Goal: Transaction & Acquisition: Obtain resource

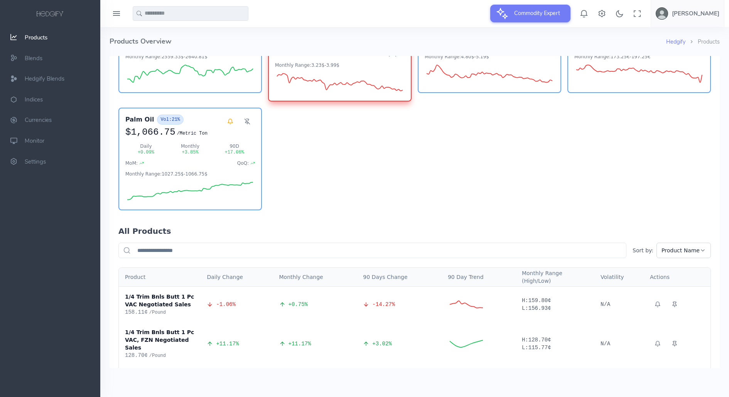
scroll to position [106, 0]
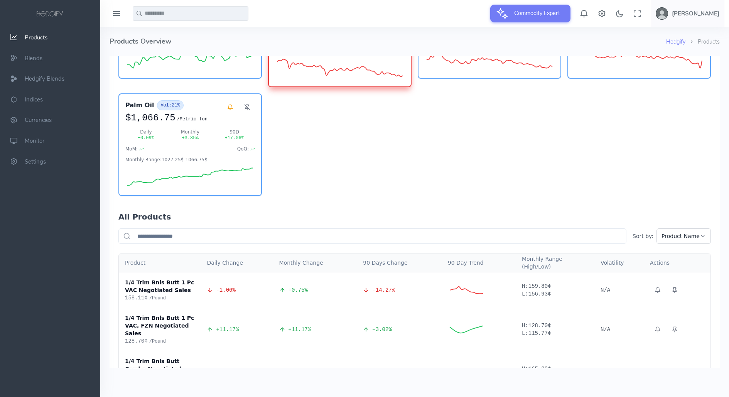
click at [214, 233] on input "text" at bounding box center [372, 235] width 508 height 15
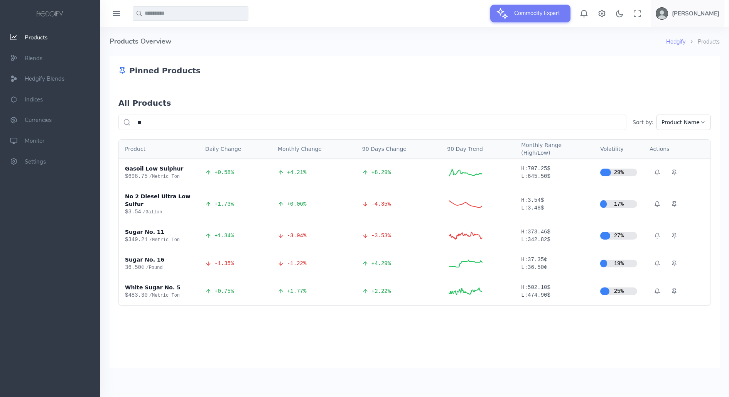
scroll to position [0, 0]
type input "*"
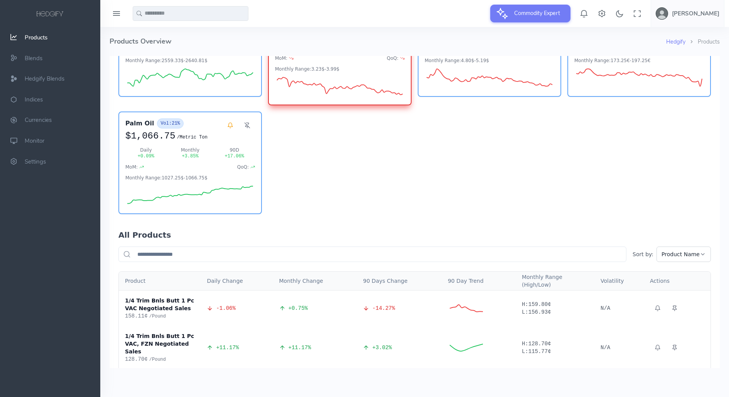
scroll to position [104, 0]
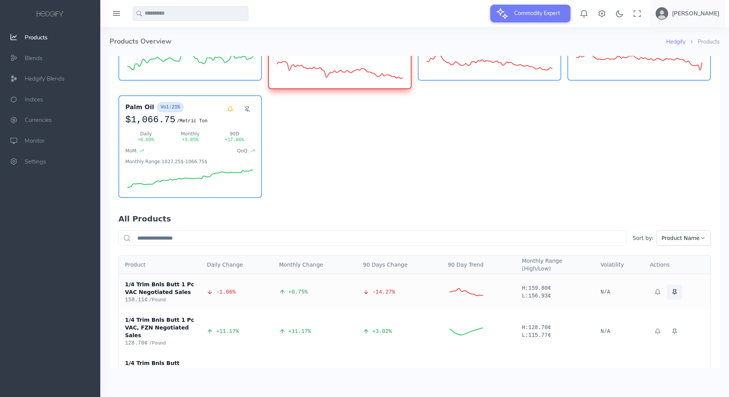
click at [672, 289] on icon at bounding box center [675, 292] width 6 height 6
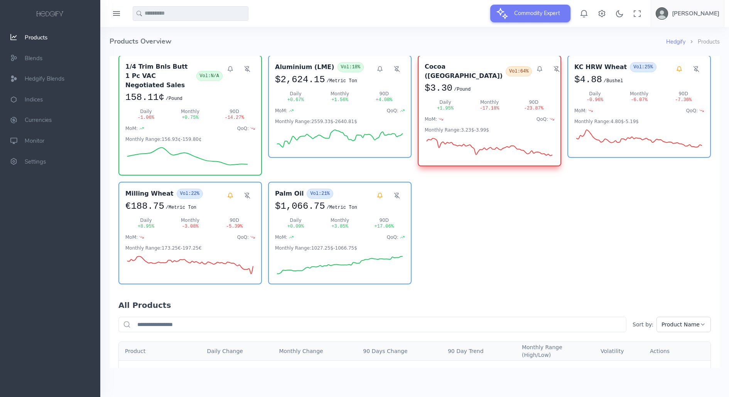
scroll to position [0, 0]
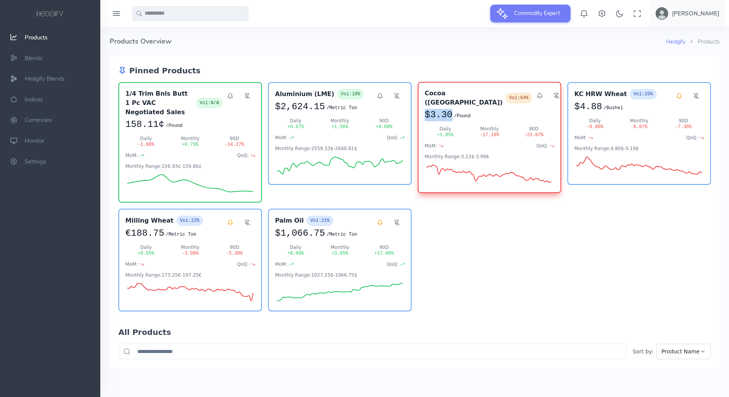
drag, startPoint x: 454, startPoint y: 108, endPoint x: 416, endPoint y: 108, distance: 38.6
click at [416, 108] on div "1/4 Trim Bnls Butt 1 Pc VAC Negotiated Sales Vol: N/A 158.11¢ / Pound Daily -1.…" at bounding box center [414, 196] width 593 height 229
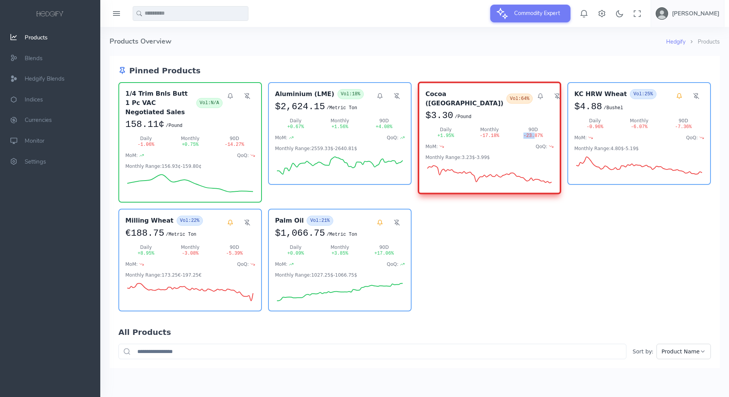
drag, startPoint x: 524, startPoint y: 128, endPoint x: 536, endPoint y: 128, distance: 12.0
click at [536, 133] on div "-23.87 %" at bounding box center [533, 136] width 41 height 6
click at [446, 90] on h3 "Cocoa (US)" at bounding box center [465, 98] width 78 height 19
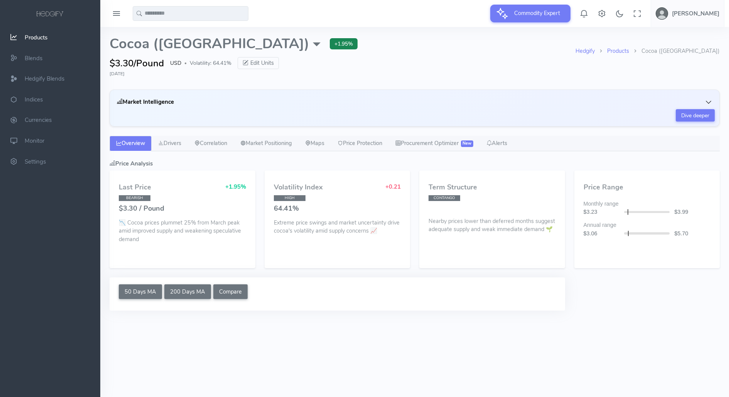
select select "****"
click at [709, 98] on icon "button" at bounding box center [709, 102] width 8 height 8
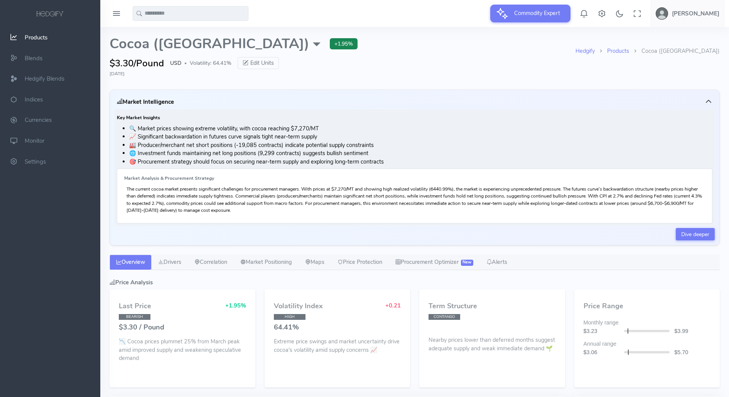
drag, startPoint x: 115, startPoint y: 66, endPoint x: 143, endPoint y: 66, distance: 28.2
click at [143, 66] on span "$3.30/Pound" at bounding box center [137, 63] width 54 height 14
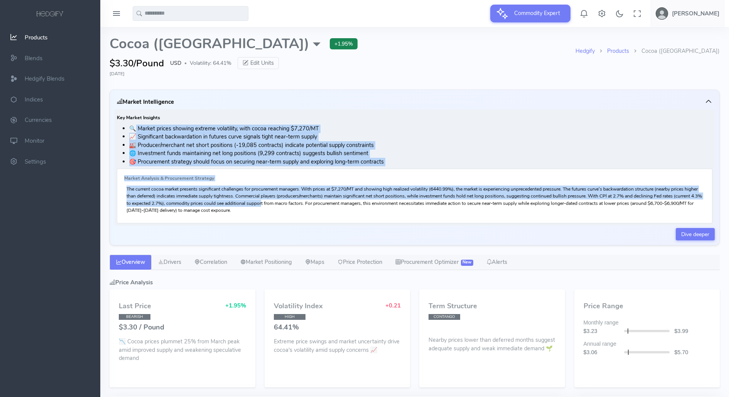
drag, startPoint x: 133, startPoint y: 128, endPoint x: 279, endPoint y: 205, distance: 164.8
click at [279, 205] on div "Key Market Insights 🔍 Market prices showing extreme volatility, with cocoa reac…" at bounding box center [415, 167] width 600 height 117
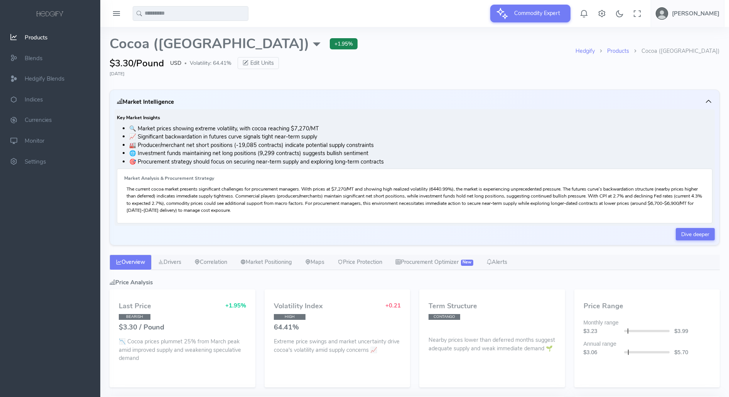
click at [253, 165] on li "🎯 Procurement strategy should focus on securing near-term supply and exploring …" at bounding box center [420, 162] width 583 height 8
drag, startPoint x: 140, startPoint y: 125, endPoint x: 313, endPoint y: 128, distance: 172.5
click at [313, 128] on li "🔍 Market prices showing extreme volatility, with cocoa reaching $7,270/MT" at bounding box center [420, 129] width 583 height 8
drag, startPoint x: 147, startPoint y: 150, endPoint x: 240, endPoint y: 155, distance: 93.5
click at [240, 155] on li "🌐 Investment funds maintaining net long positions (9,299 contracts) suggests bu…" at bounding box center [420, 153] width 583 height 8
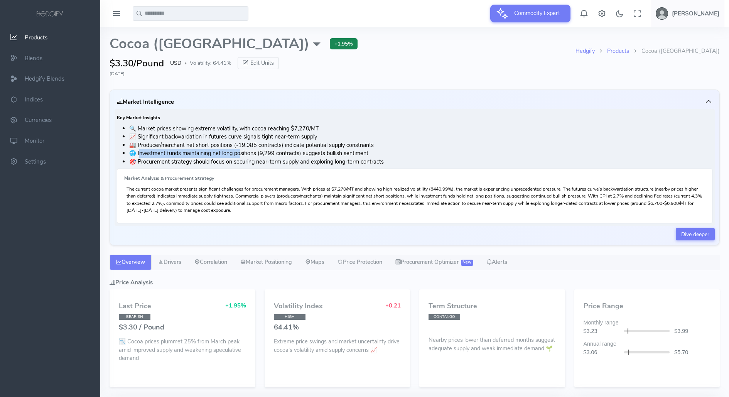
drag, startPoint x: 126, startPoint y: 189, endPoint x: 277, endPoint y: 212, distance: 152.9
click at [276, 211] on p "The current cocoa market presents significant challenges for procurement manage…" at bounding box center [415, 200] width 576 height 28
click at [273, 203] on p "The current cocoa market presents significant challenges for procurement manage…" at bounding box center [415, 200] width 576 height 28
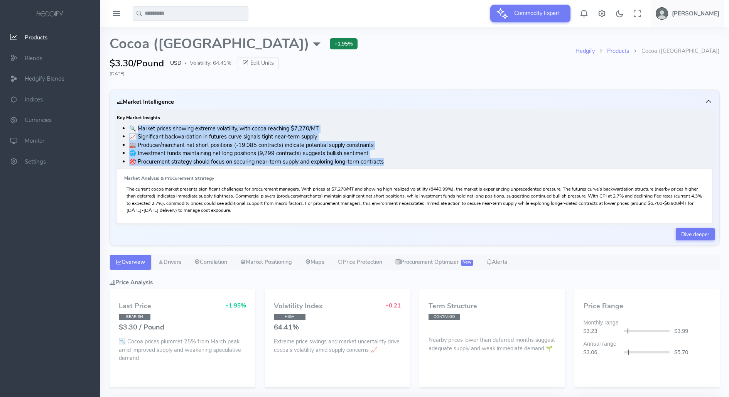
drag, startPoint x: 175, startPoint y: 132, endPoint x: 391, endPoint y: 160, distance: 217.9
click at [391, 160] on ul "🔍 Market prices showing extreme volatility, with cocoa reaching $7,270/MT 📈 Sig…" at bounding box center [415, 146] width 596 height 42
click at [712, 102] on icon "button" at bounding box center [709, 102] width 8 height 8
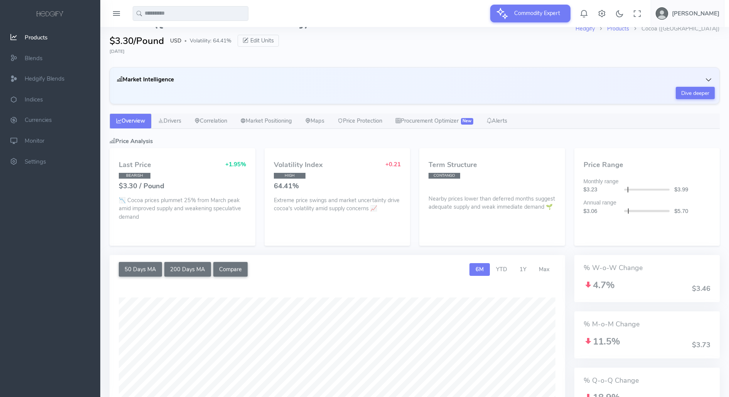
scroll to position [29, 0]
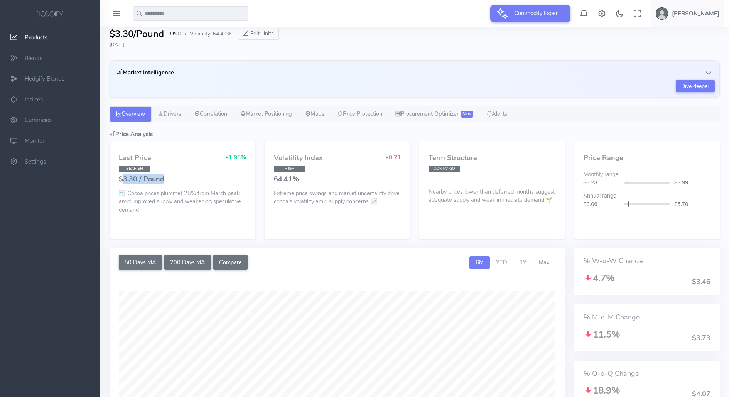
drag, startPoint x: 121, startPoint y: 181, endPoint x: 168, endPoint y: 181, distance: 47.1
click at [168, 181] on h4 "$3.30 / Pound" at bounding box center [182, 180] width 127 height 8
drag, startPoint x: 128, startPoint y: 195, endPoint x: 150, endPoint y: 205, distance: 24.0
click at [150, 205] on p "📉 Cocoa prices plummet 25% from March peak amid improved supply and weakening s…" at bounding box center [182, 201] width 127 height 25
click at [151, 205] on p "📉 Cocoa prices plummet 25% from March peak amid improved supply and weakening s…" at bounding box center [182, 201] width 127 height 25
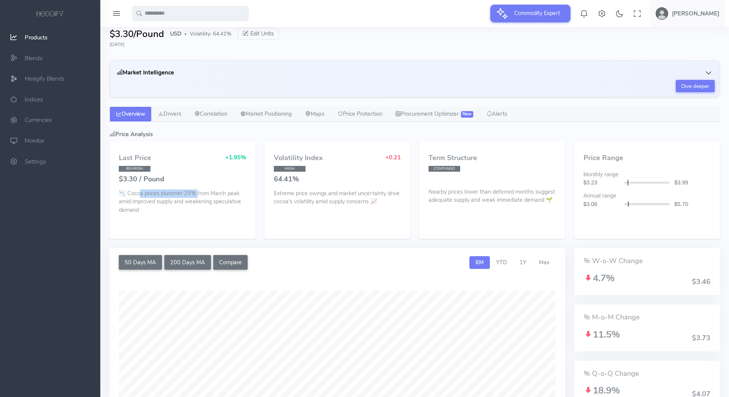
drag, startPoint x: 140, startPoint y: 194, endPoint x: 195, endPoint y: 194, distance: 55.6
click at [195, 194] on p "📉 Cocoa prices plummet 25% from March peak amid improved supply and weakening s…" at bounding box center [182, 201] width 127 height 25
drag, startPoint x: 278, startPoint y: 159, endPoint x: 317, endPoint y: 159, distance: 39.4
click at [317, 159] on h4 "Volatility Index" at bounding box center [298, 158] width 49 height 8
drag, startPoint x: 291, startPoint y: 196, endPoint x: 342, endPoint y: 198, distance: 51.3
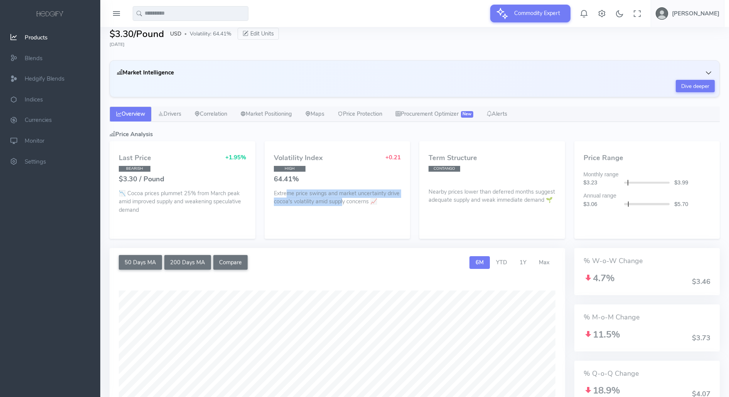
click at [342, 198] on p "Extreme price swings and market uncertainty drive cocoa's volatility amid suppl…" at bounding box center [337, 197] width 127 height 17
drag, startPoint x: 437, startPoint y: 154, endPoint x: 456, endPoint y: 154, distance: 19.3
click at [456, 154] on h4 "Term Structure" at bounding box center [492, 158] width 127 height 8
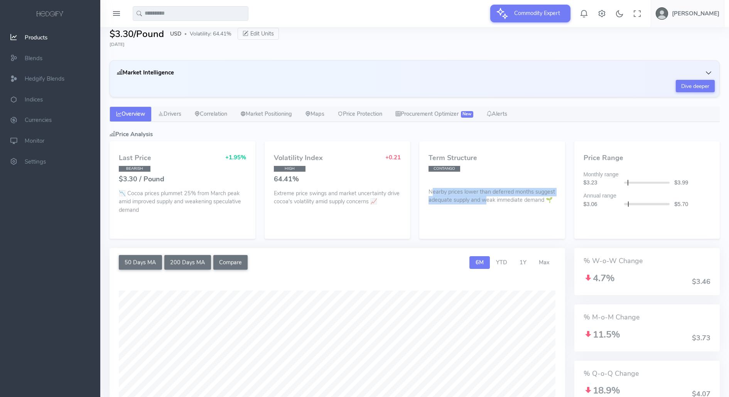
drag, startPoint x: 432, startPoint y: 191, endPoint x: 487, endPoint y: 198, distance: 55.2
click at [487, 198] on p "Nearby prices lower than deferred months suggest adequate supply and weak immed…" at bounding box center [492, 195] width 127 height 19
drag, startPoint x: 587, startPoint y: 177, endPoint x: 596, endPoint y: 177, distance: 8.9
click at [596, 179] on div "$3.23" at bounding box center [602, 183] width 46 height 8
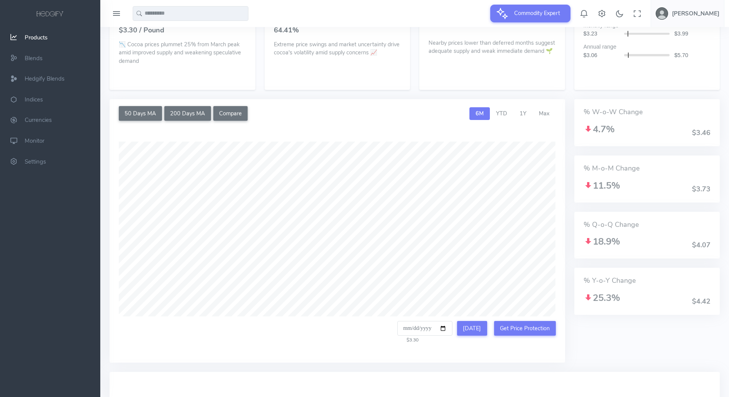
scroll to position [182, 0]
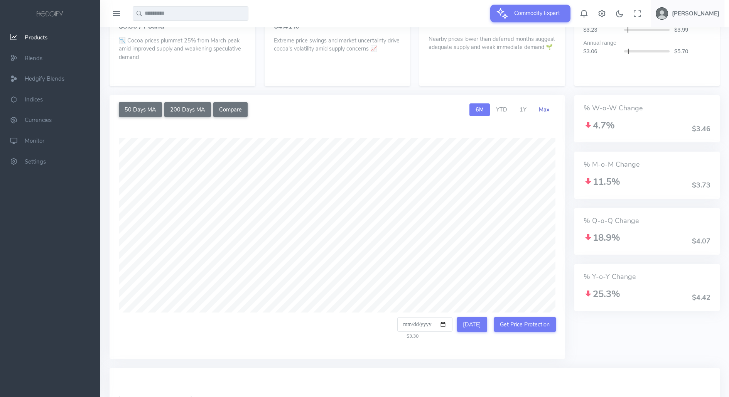
click at [541, 108] on span "Max" at bounding box center [544, 110] width 11 height 8
click at [521, 112] on span "1Y" at bounding box center [523, 110] width 7 height 8
type input "**********"
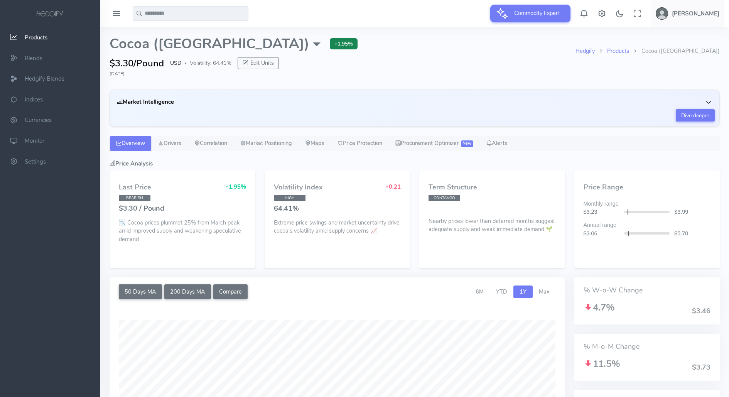
click at [248, 59] on icon at bounding box center [245, 63] width 5 height 8
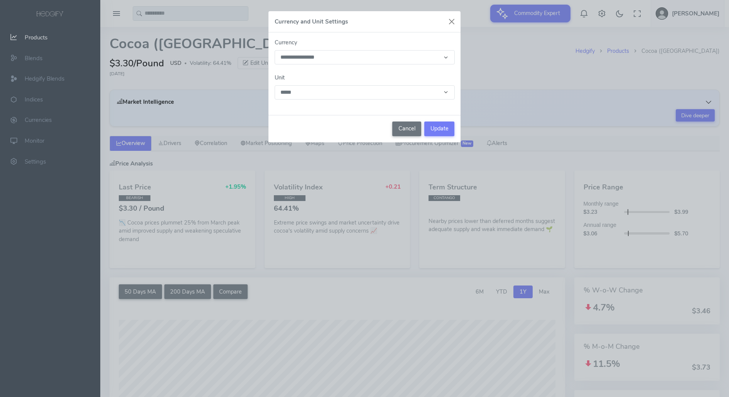
click at [316, 93] on select "**********" at bounding box center [365, 92] width 180 height 14
select select "**********"
click at [275, 85] on select "**********" at bounding box center [365, 92] width 180 height 14
click at [443, 126] on button "Update" at bounding box center [439, 129] width 30 height 15
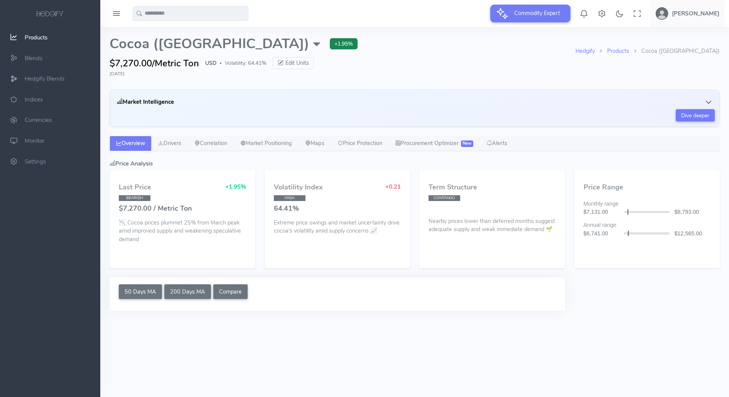
select select "****"
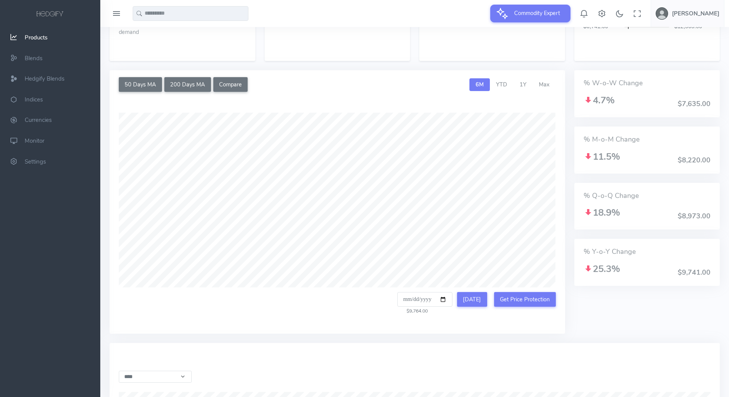
scroll to position [201, 0]
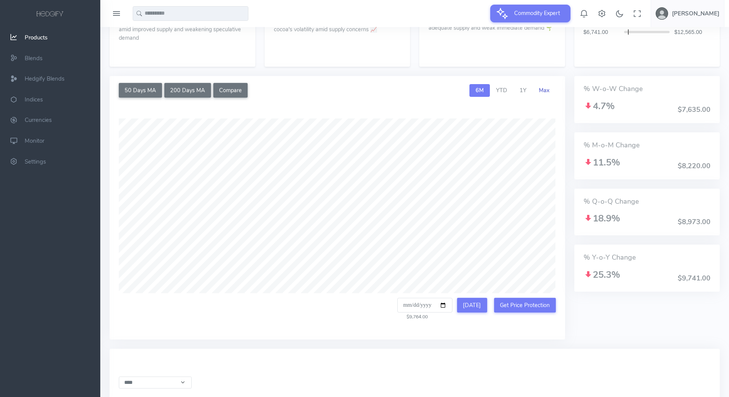
click at [544, 89] on span "Max" at bounding box center [544, 90] width 11 height 8
click at [480, 301] on button "[DATE]" at bounding box center [472, 305] width 30 height 15
type input "**********"
click at [526, 91] on span "1Y" at bounding box center [523, 90] width 7 height 8
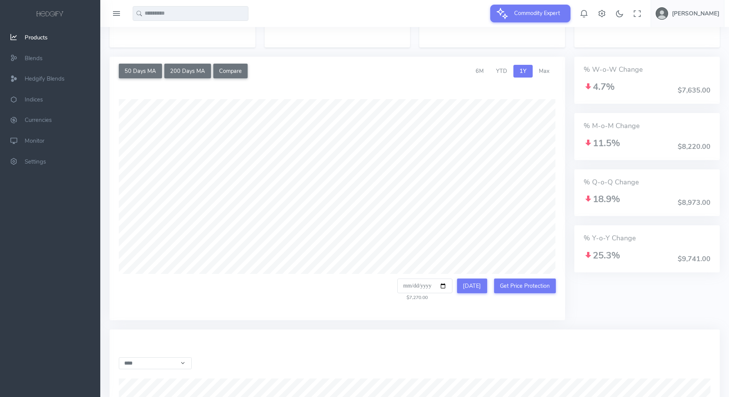
scroll to position [222, 0]
click at [145, 69] on button "50 Days MA" at bounding box center [140, 70] width 43 height 15
click at [175, 69] on button "200 Days MA" at bounding box center [187, 70] width 47 height 15
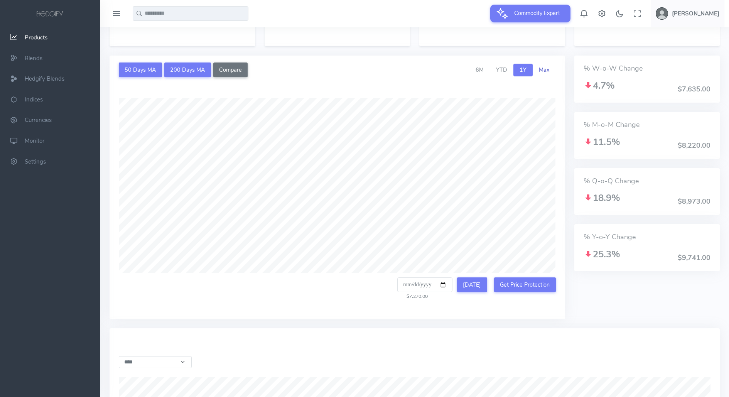
click at [542, 68] on span "Max" at bounding box center [544, 70] width 11 height 8
click at [527, 67] on link "1Y" at bounding box center [523, 70] width 19 height 13
click at [497, 70] on span "YTD" at bounding box center [501, 70] width 11 height 8
click at [481, 68] on span "6M" at bounding box center [480, 70] width 8 height 8
click at [528, 67] on link "1Y" at bounding box center [523, 70] width 19 height 13
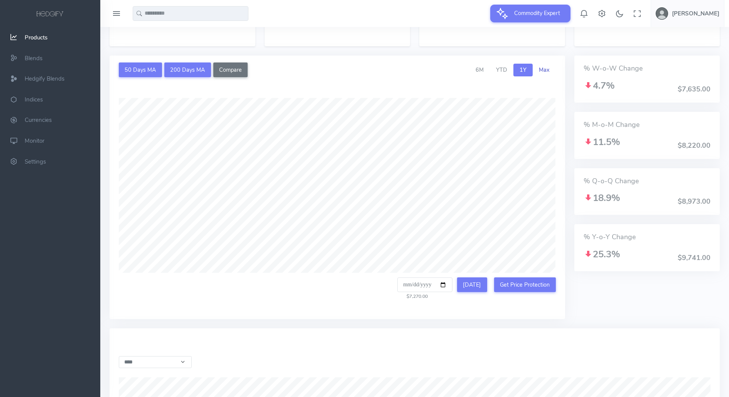
click at [548, 68] on span "Max" at bounding box center [544, 70] width 11 height 8
click at [478, 73] on link "6M" at bounding box center [480, 70] width 20 height 13
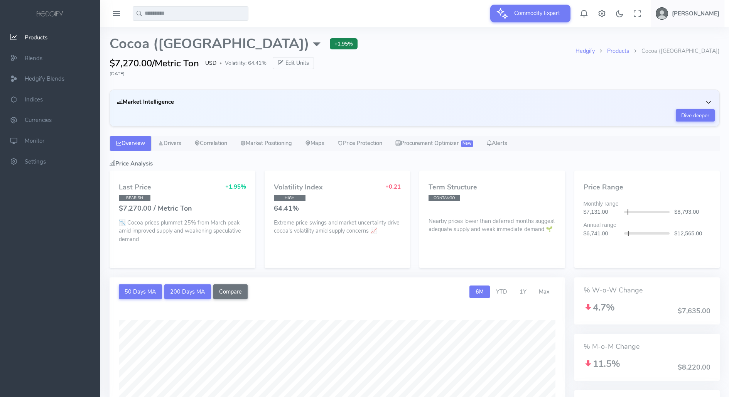
click at [191, 13] on input "text" at bounding box center [191, 13] width 116 height 15
click at [190, 24] on li "Su gar No. 11" at bounding box center [190, 29] width 115 height 13
click at [190, 11] on input "***" at bounding box center [191, 13] width 116 height 15
click at [179, 28] on link "Su gar No. 11" at bounding box center [190, 29] width 96 height 8
type input "**********"
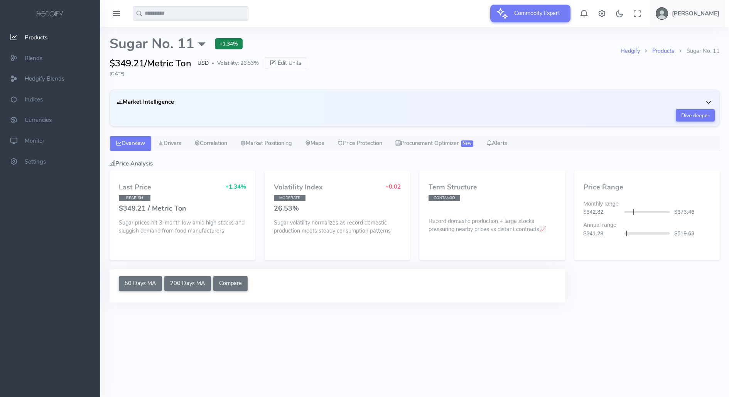
select select "****"
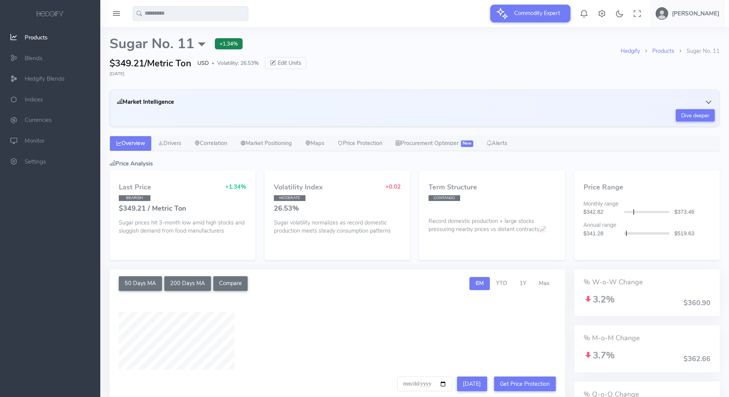
type input "**********"
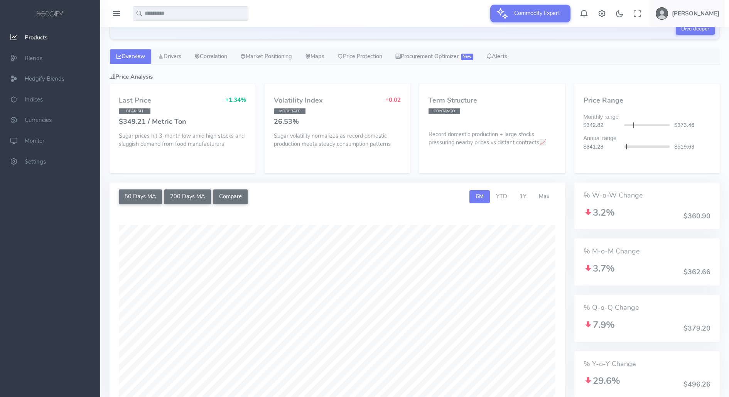
scroll to position [211, 0]
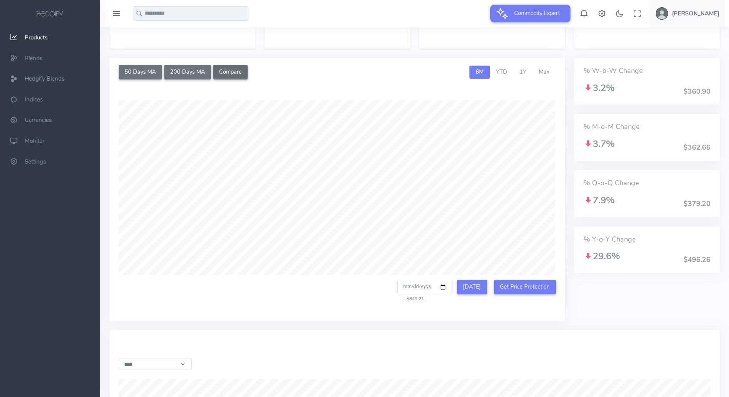
click at [235, 67] on button "Compare" at bounding box center [230, 72] width 35 height 15
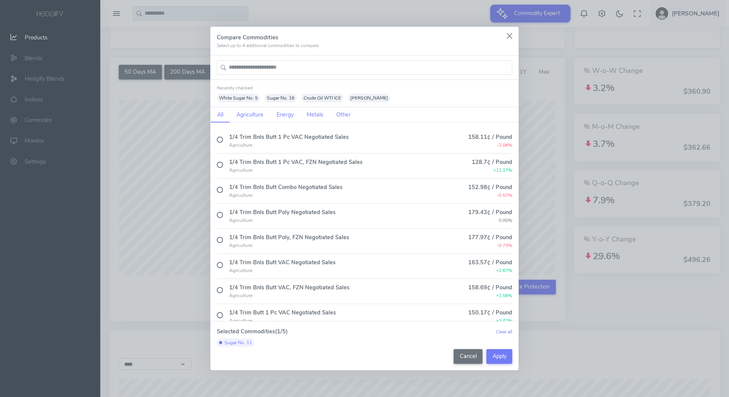
click at [254, 73] on input "text" at bounding box center [365, 67] width 296 height 15
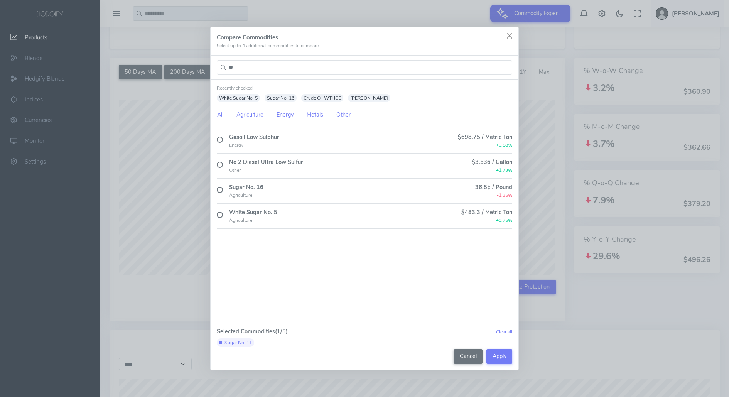
type input "**"
click at [276, 218] on div "Agriculture" at bounding box center [253, 220] width 48 height 7
click at [262, 186] on div "Sugar No. 16" at bounding box center [246, 187] width 34 height 8
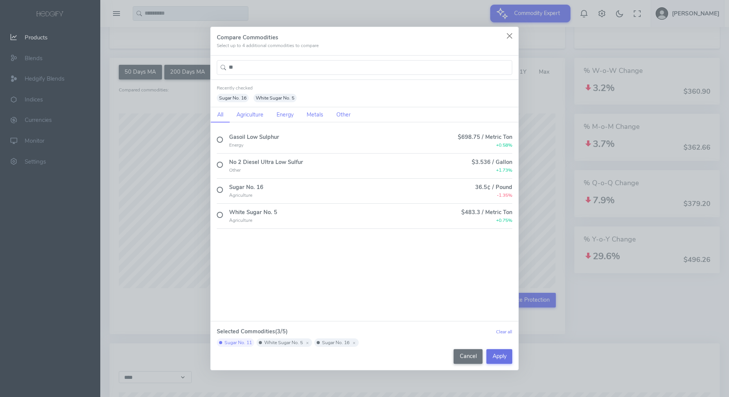
click at [500, 356] on button "Apply" at bounding box center [500, 356] width 26 height 15
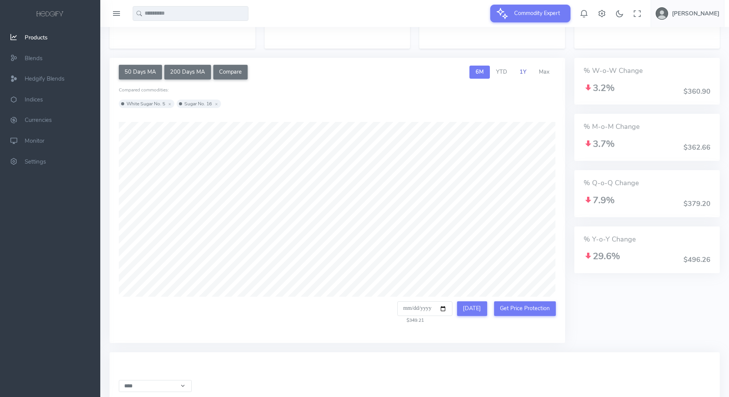
click at [527, 73] on link "1Y" at bounding box center [523, 72] width 19 height 13
click at [546, 68] on span "Max" at bounding box center [544, 72] width 11 height 8
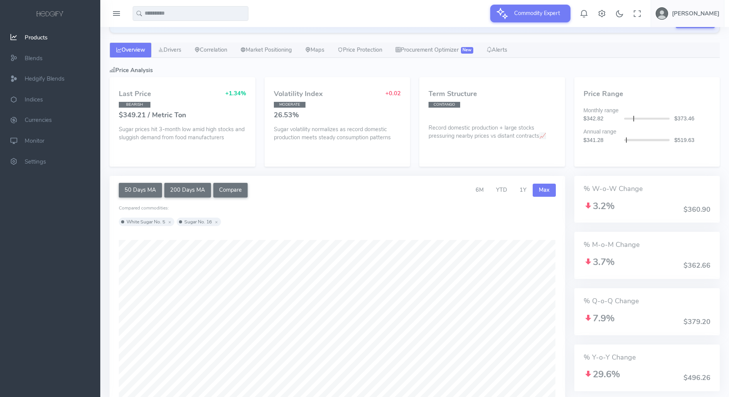
scroll to position [0, 0]
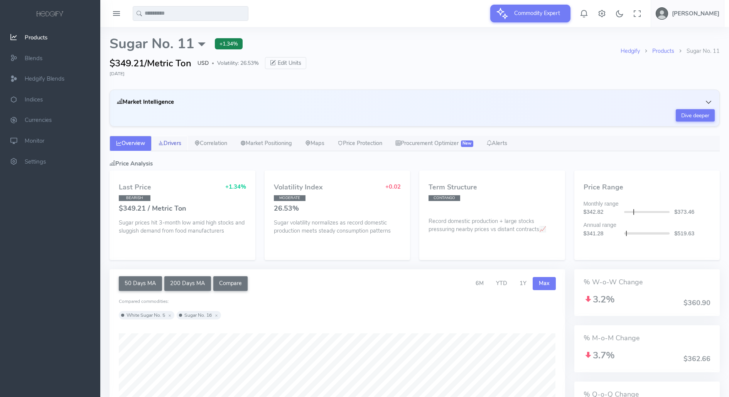
click at [174, 147] on link "Drivers" at bounding box center [170, 143] width 36 height 15
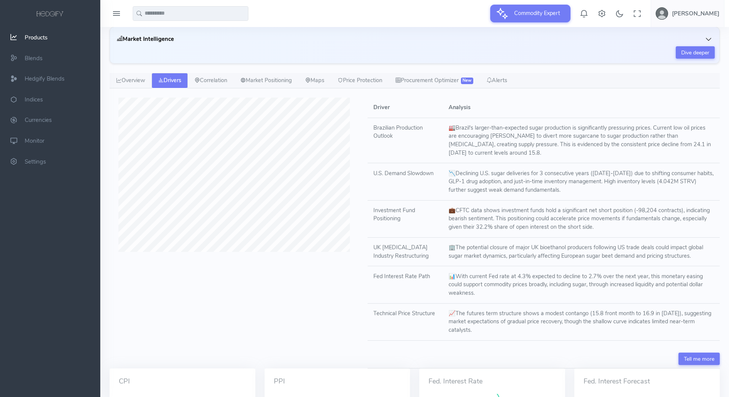
scroll to position [69, 0]
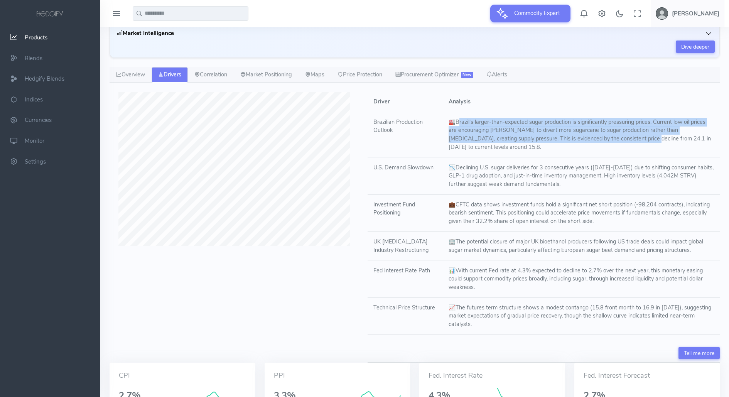
drag, startPoint x: 444, startPoint y: 123, endPoint x: 571, endPoint y: 137, distance: 128.1
click at [572, 137] on td "🏭 Brazil's larger-than-expected sugar production is significantly pressuring pr…" at bounding box center [581, 135] width 277 height 46
click at [571, 137] on td "🏭 Brazil's larger-than-expected sugar production is significantly pressuring pr…" at bounding box center [581, 135] width 277 height 46
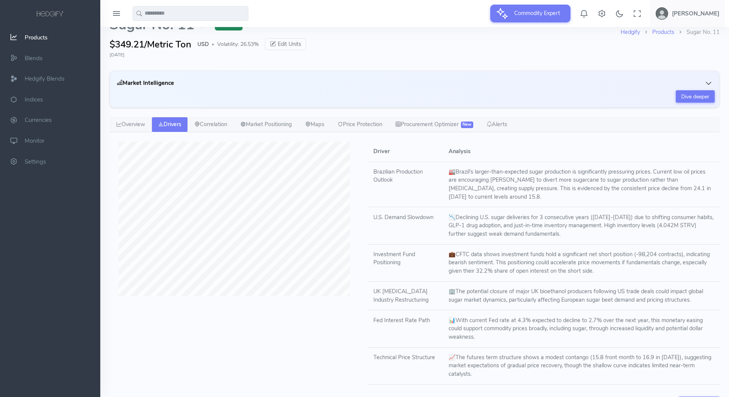
scroll to position [4, 0]
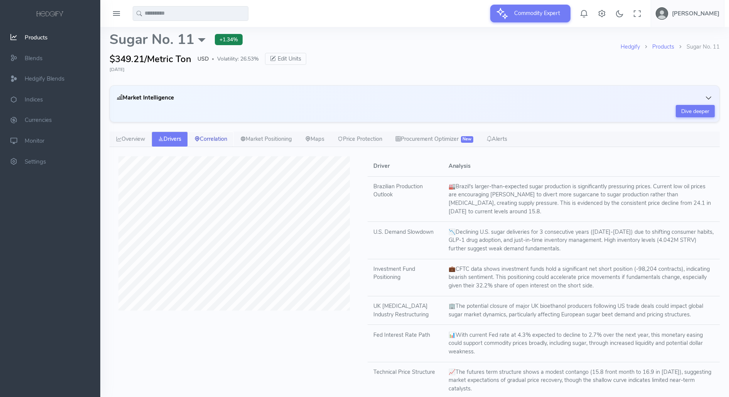
click at [233, 134] on link "Correlation" at bounding box center [211, 139] width 46 height 15
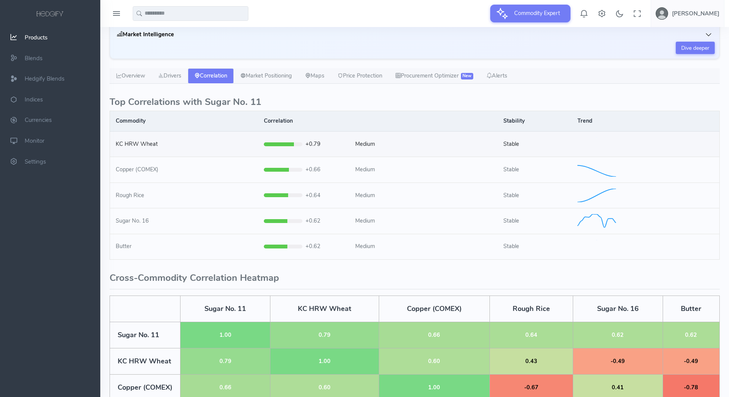
scroll to position [0, 0]
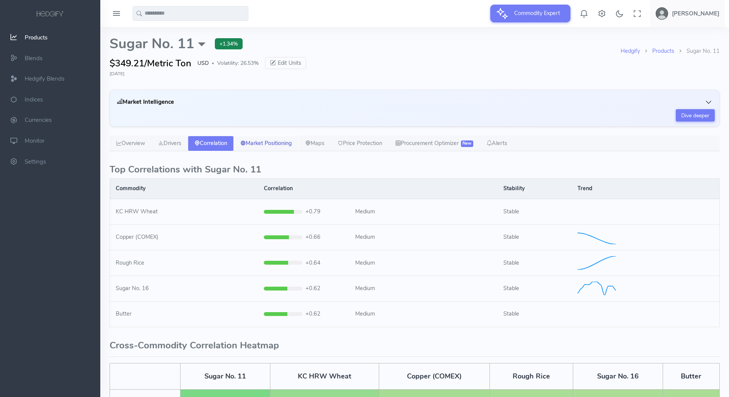
click at [279, 140] on link "Market Positioning" at bounding box center [266, 143] width 65 height 15
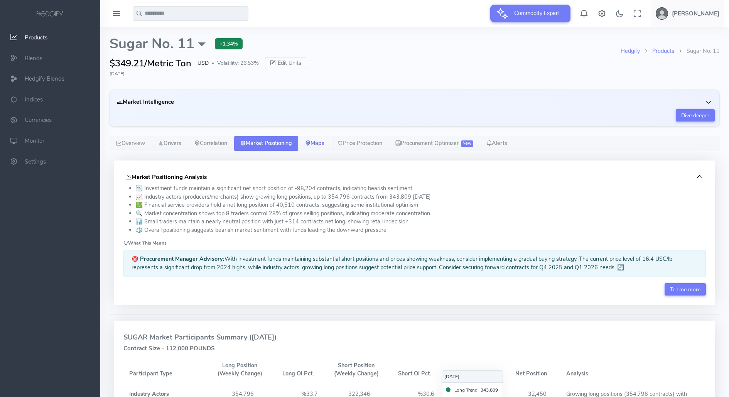
click at [331, 146] on link "Maps" at bounding box center [315, 143] width 32 height 15
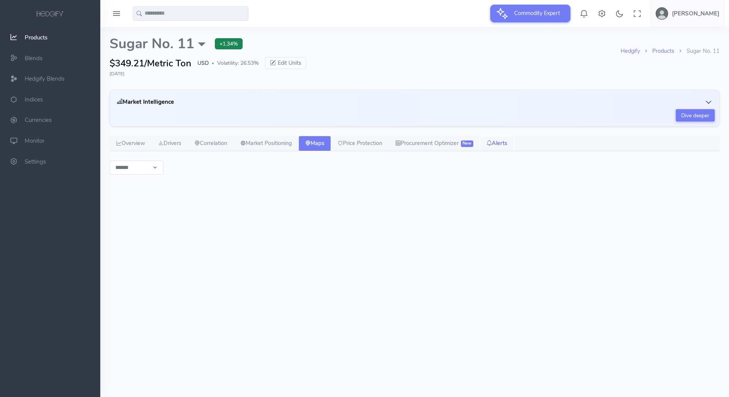
click at [514, 141] on link "Alerts" at bounding box center [497, 143] width 34 height 15
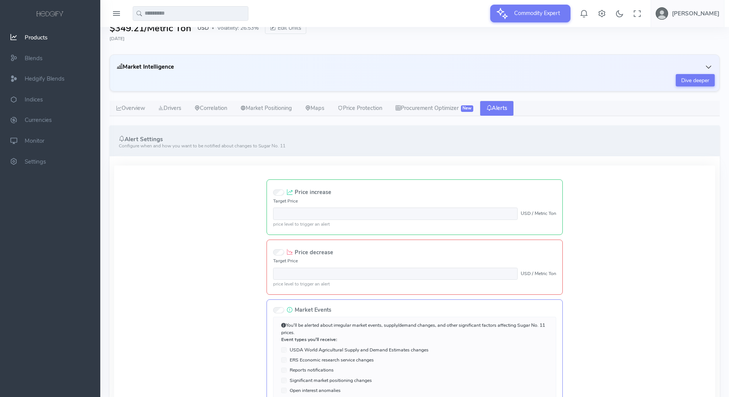
scroll to position [29, 0]
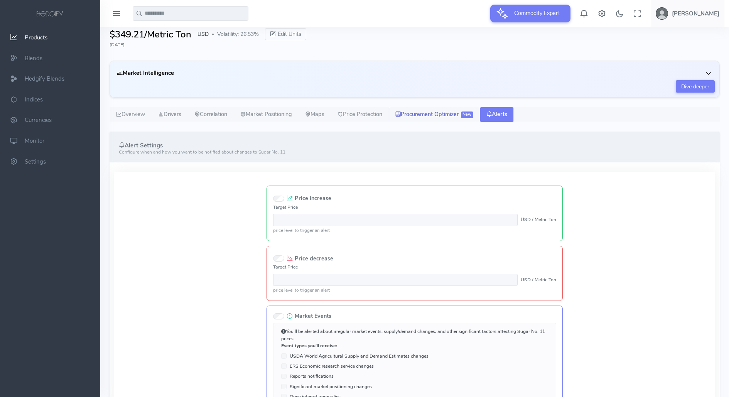
click at [422, 118] on link "Procurement Optimizer New" at bounding box center [434, 114] width 91 height 15
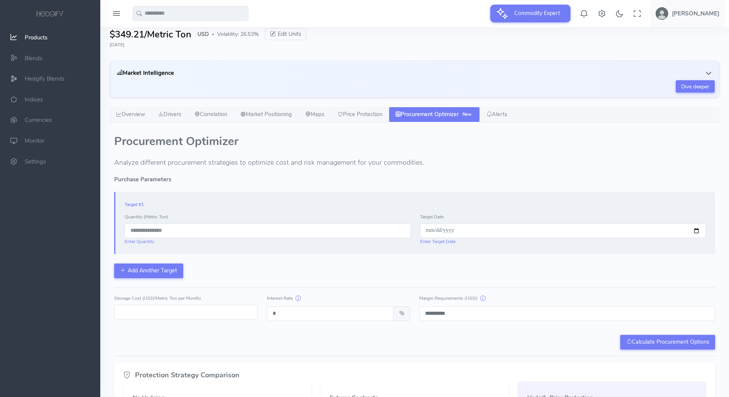
click at [207, 233] on input "number" at bounding box center [268, 230] width 286 height 15
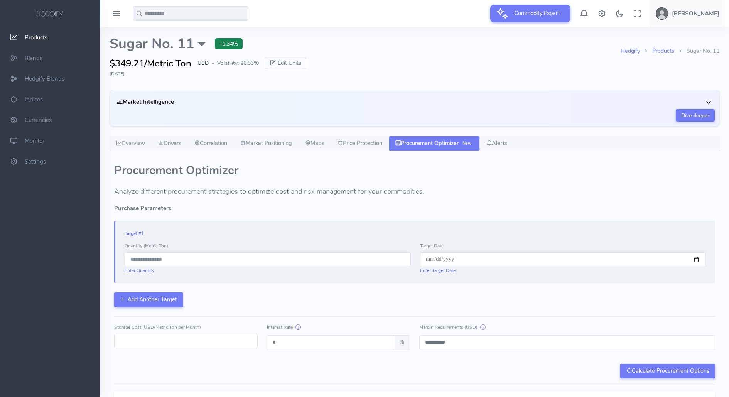
type input "***"
click at [436, 256] on input "date" at bounding box center [563, 259] width 286 height 15
click at [428, 257] on input "date" at bounding box center [563, 259] width 286 height 15
type input "**********"
click at [438, 227] on div "**********" at bounding box center [414, 252] width 601 height 63
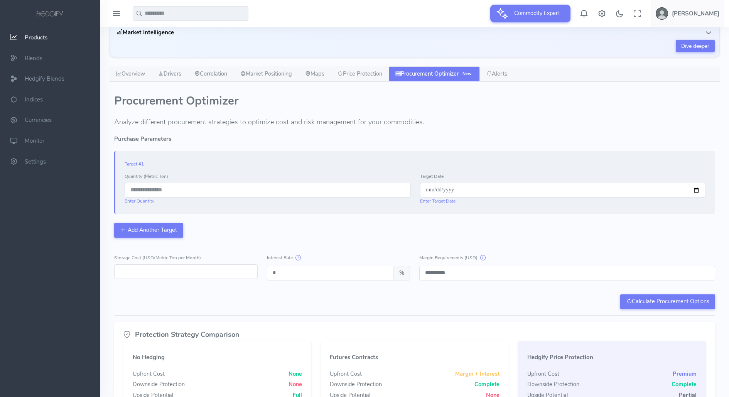
scroll to position [89, 0]
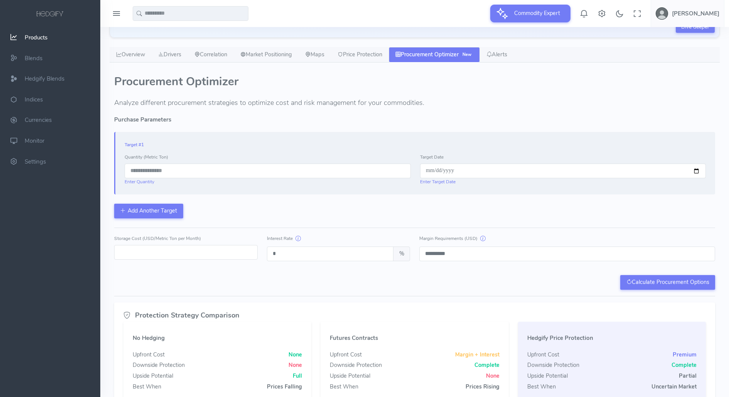
click at [163, 253] on input "*" at bounding box center [186, 252] width 144 height 15
drag, startPoint x: 163, startPoint y: 253, endPoint x: 105, endPoint y: 253, distance: 57.5
click at [105, 253] on div "Hedgify Products Sugar No. 11 Sugar No. 11 External Sources ICE/US: Futures Bar…" at bounding box center [415, 202] width 620 height 529
type input "*"
click at [186, 262] on div "**********" at bounding box center [414, 203] width 601 height 173
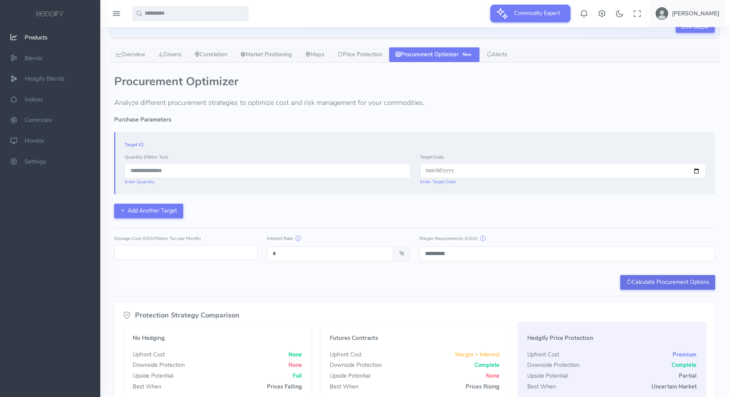
click at [654, 281] on button "Calculate Procurement Options" at bounding box center [667, 282] width 95 height 15
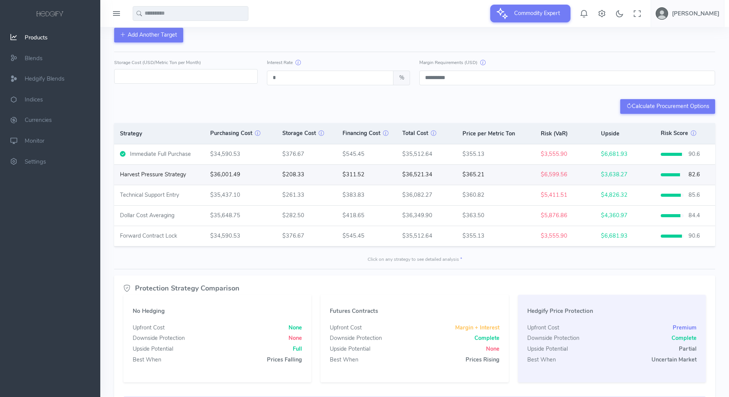
scroll to position [270, 0]
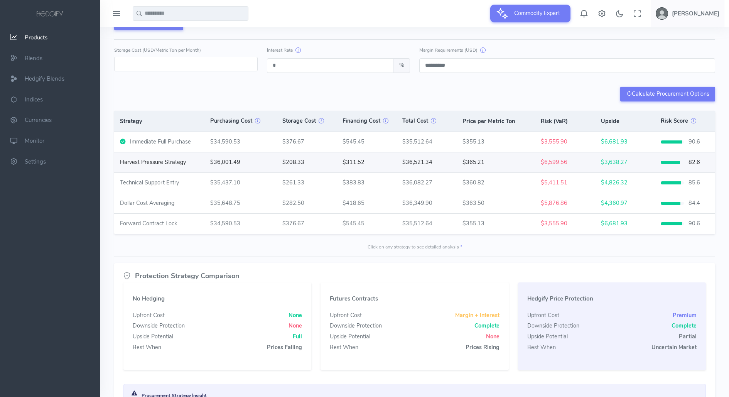
click at [144, 163] on div "Harvest Pressure Strategy" at bounding box center [153, 162] width 66 height 8
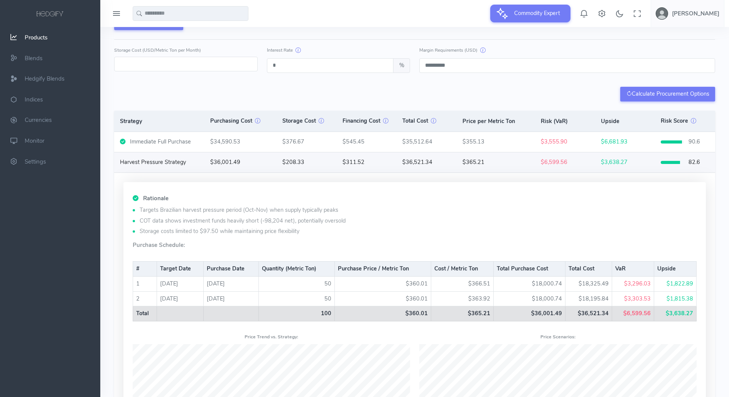
click at [144, 163] on div "Harvest Pressure Strategy" at bounding box center [153, 162] width 66 height 8
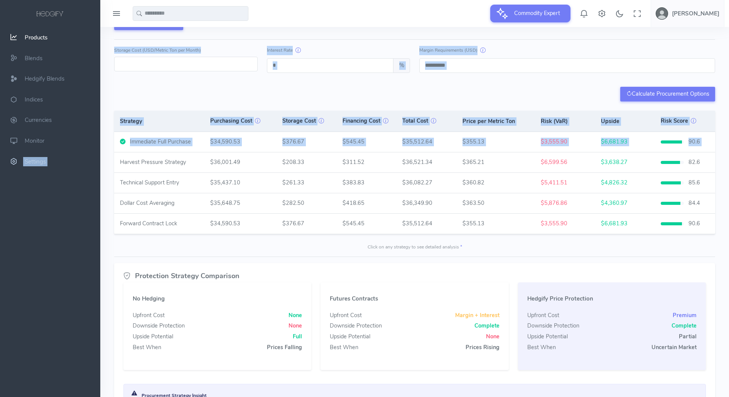
drag, startPoint x: 121, startPoint y: 160, endPoint x: 89, endPoint y: 153, distance: 32.8
click at [89, 153] on div at bounding box center [364, 95] width 729 height 731
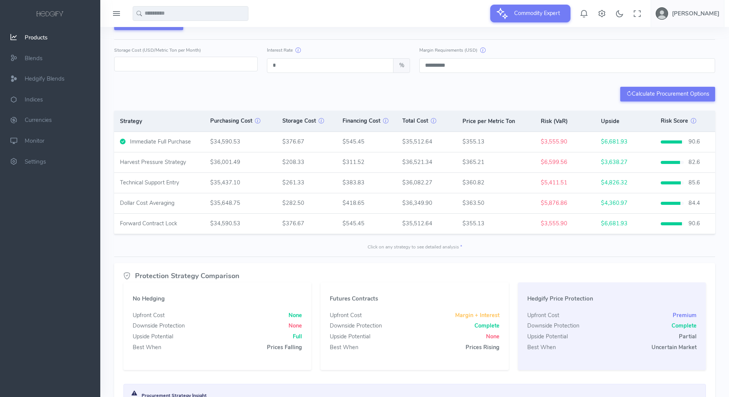
click at [103, 175] on div "Hedgify Products Sugar No. 11 Sugar No. 11 External Sources ICE/US: Futures Bar…" at bounding box center [414, 109] width 629 height 704
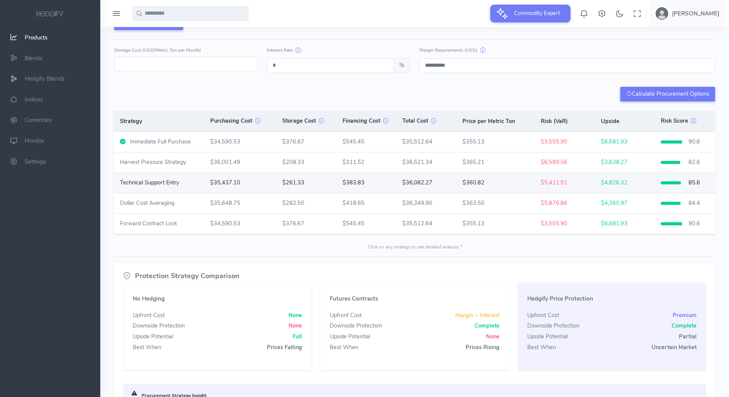
click at [136, 174] on td "Technical Support Entry" at bounding box center [159, 183] width 90 height 20
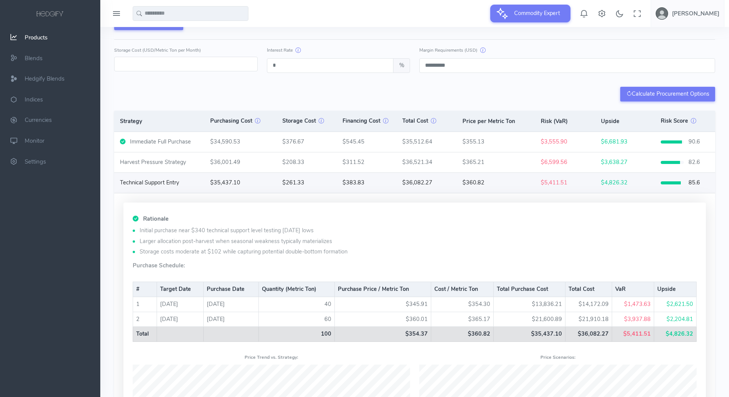
click at [145, 185] on td "Technical Support Entry" at bounding box center [159, 183] width 90 height 20
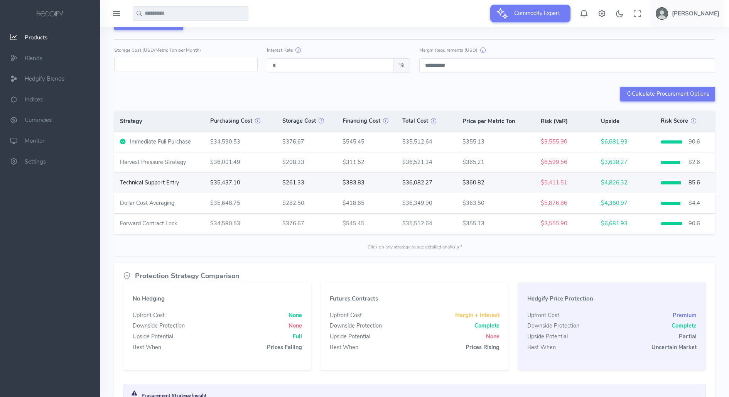
click at [147, 183] on div "Technical Support Entry" at bounding box center [149, 183] width 59 height 8
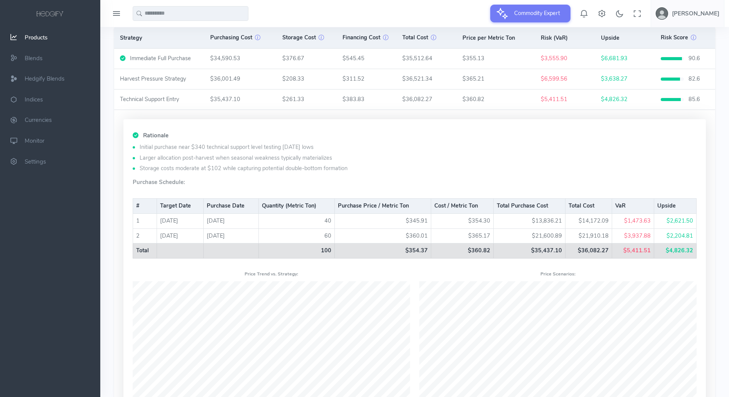
scroll to position [360, 0]
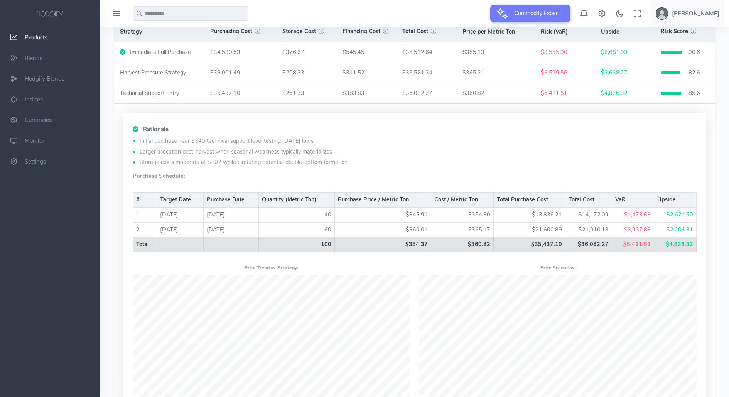
drag, startPoint x: 632, startPoint y: 242, endPoint x: 627, endPoint y: 242, distance: 5.0
click at [627, 242] on td "$5,411.51" at bounding box center [633, 244] width 42 height 15
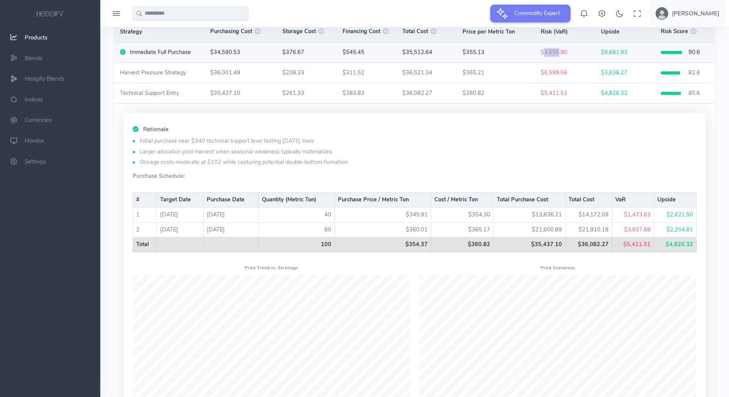
drag, startPoint x: 552, startPoint y: 51, endPoint x: 559, endPoint y: 51, distance: 6.9
click at [559, 51] on span "$3,555.90" at bounding box center [554, 52] width 27 height 8
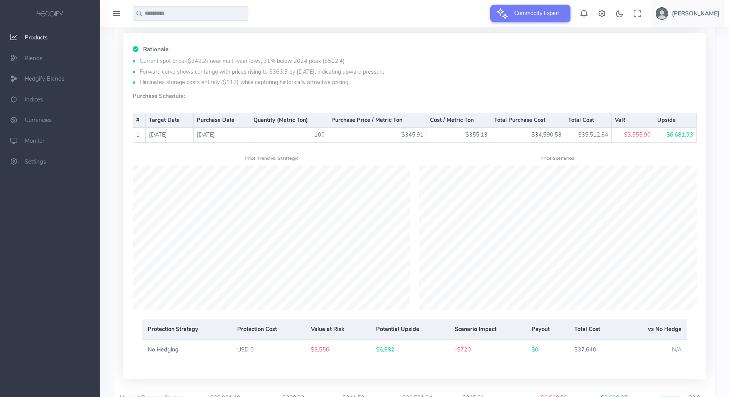
scroll to position [393, 0]
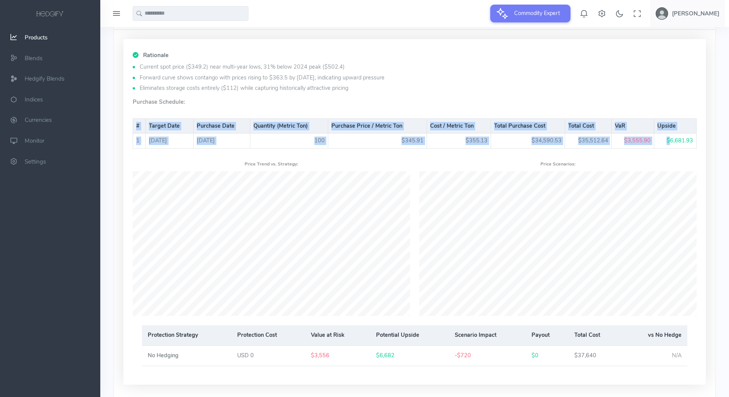
drag, startPoint x: 672, startPoint y: 141, endPoint x: 702, endPoint y: 142, distance: 29.3
click at [702, 141] on div "Rationale Current spot price ($349.2) near multi-year lows, 31% below 2024 peak…" at bounding box center [414, 212] width 583 height 346
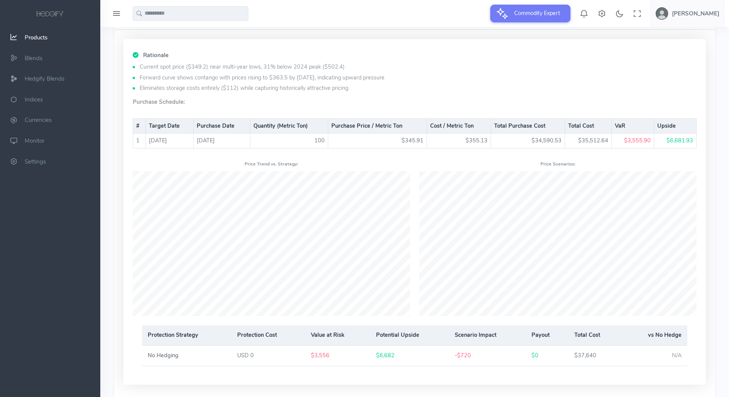
click at [674, 150] on div "# Target Date Purchase Date Quantity (Metric Ton) Purchase Price / Metric Ton C…" at bounding box center [415, 133] width 564 height 49
click at [183, 134] on td "2026-01-01" at bounding box center [170, 141] width 48 height 15
click at [174, 88] on li "Eliminates storage costs entirely ($112) while capturing historically attractiv…" at bounding box center [415, 88] width 564 height 8
drag, startPoint x: 620, startPoint y: 123, endPoint x: 654, endPoint y: 125, distance: 33.6
click at [654, 125] on th "VaR" at bounding box center [633, 125] width 42 height 15
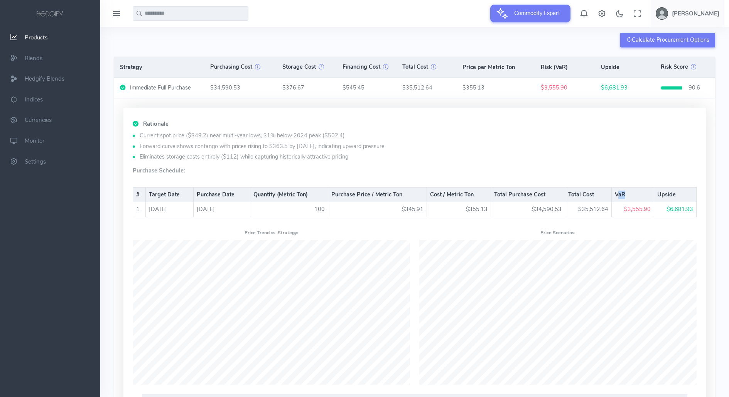
scroll to position [319, 0]
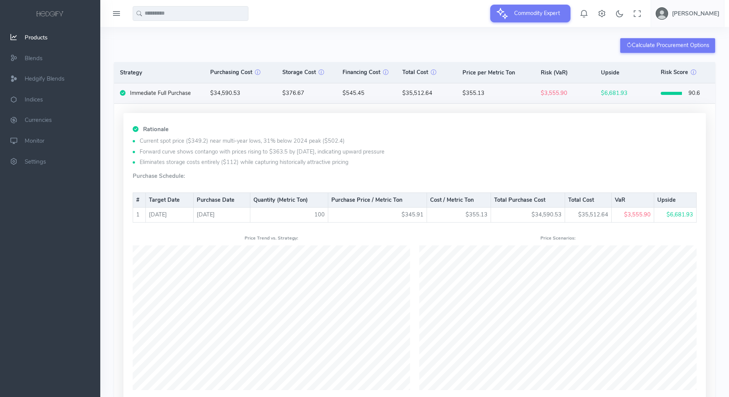
click at [162, 93] on div "Immediate Full Purchase" at bounding box center [160, 93] width 61 height 8
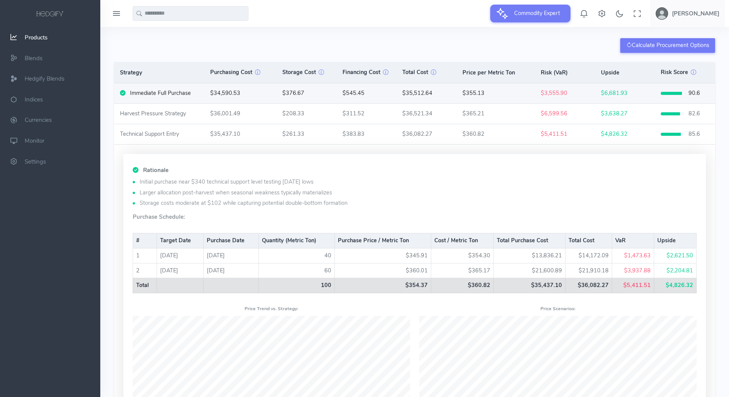
click at [391, 96] on td "$545.45" at bounding box center [366, 93] width 60 height 20
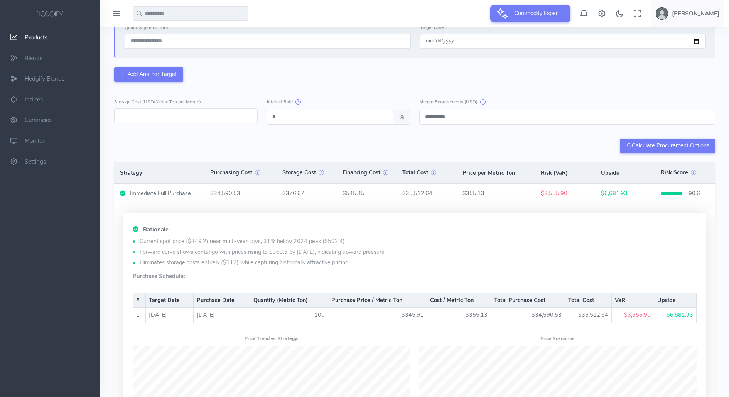
scroll to position [215, 0]
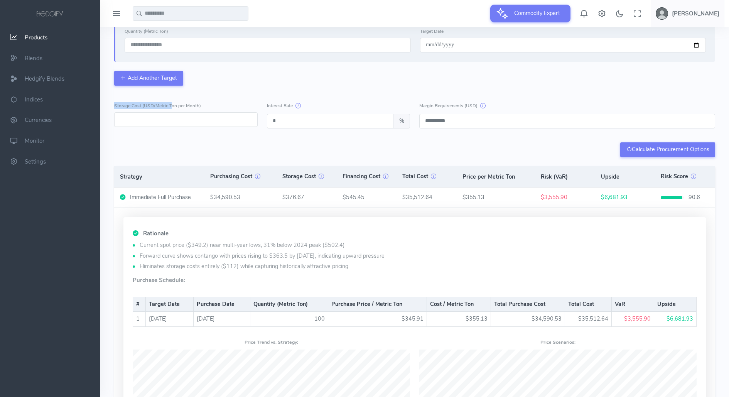
drag, startPoint x: 115, startPoint y: 108, endPoint x: 167, endPoint y: 109, distance: 52.9
click at [171, 108] on label "Storage Cost (USD/Metric Ton per Month)" at bounding box center [157, 105] width 87 height 7
click at [132, 116] on input "*" at bounding box center [186, 119] width 144 height 15
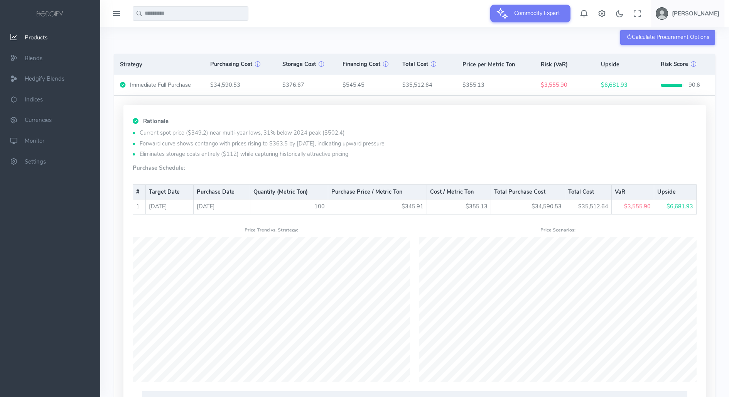
scroll to position [331, 0]
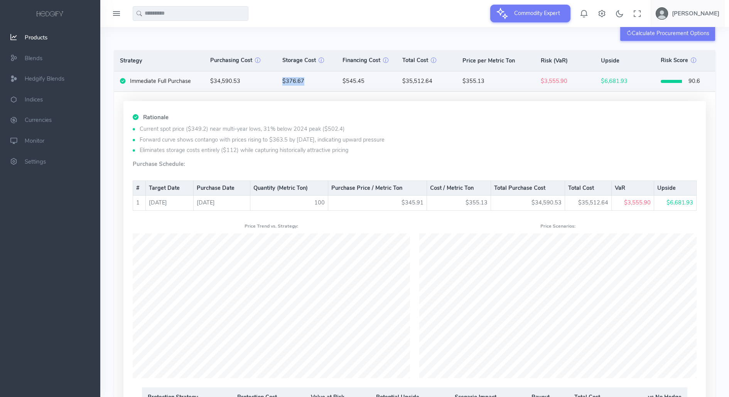
drag, startPoint x: 282, startPoint y: 78, endPoint x: 305, endPoint y: 78, distance: 22.8
click at [306, 78] on td "$376.67" at bounding box center [307, 81] width 60 height 20
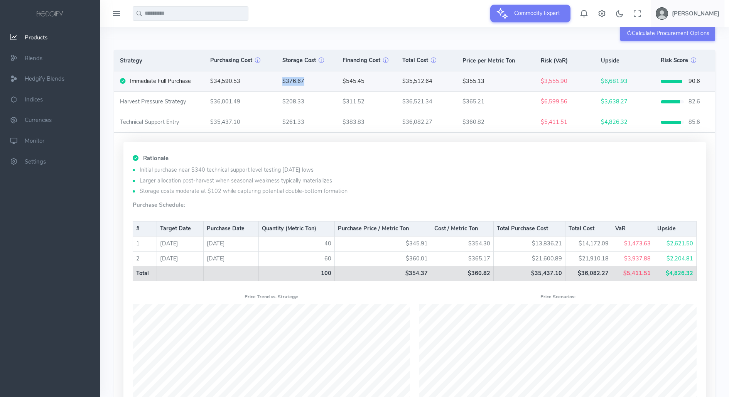
click at [305, 78] on td "$376.67" at bounding box center [307, 81] width 60 height 20
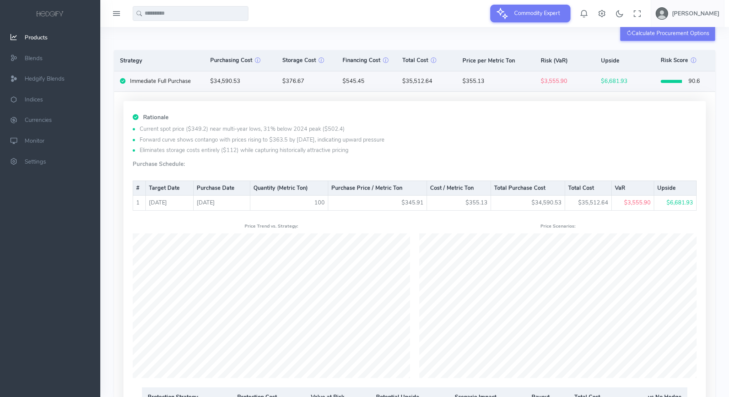
click at [305, 78] on td "$376.67" at bounding box center [307, 81] width 60 height 20
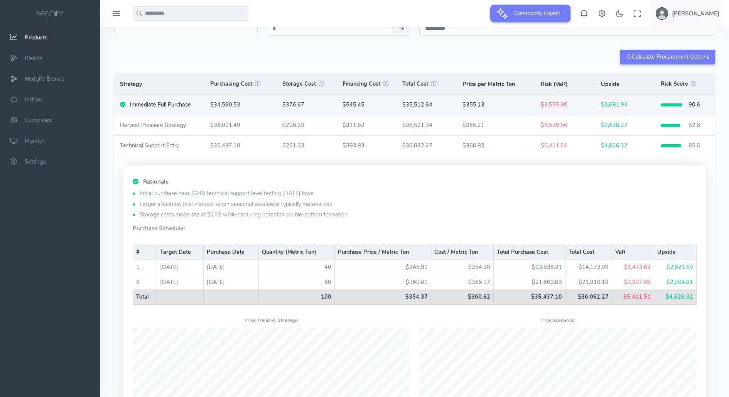
scroll to position [304, 0]
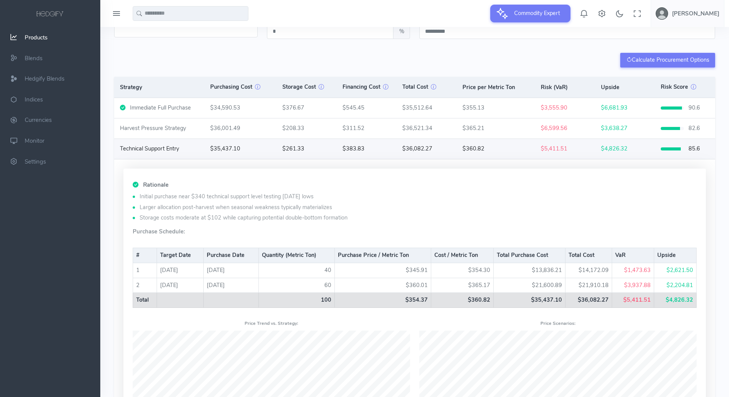
click at [193, 145] on div "Technical Support Entry" at bounding box center [159, 149] width 78 height 8
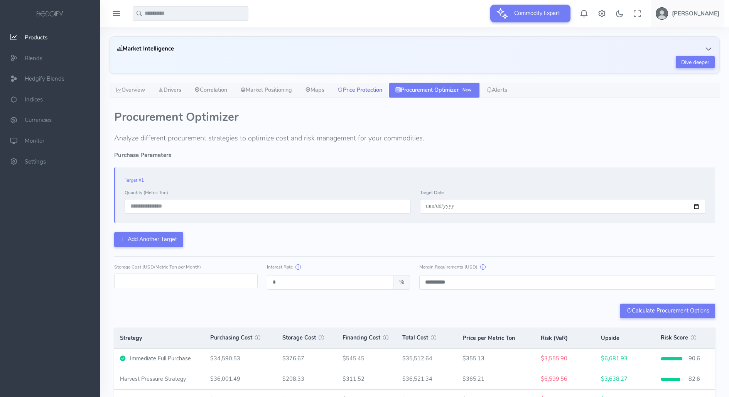
scroll to position [49, 0]
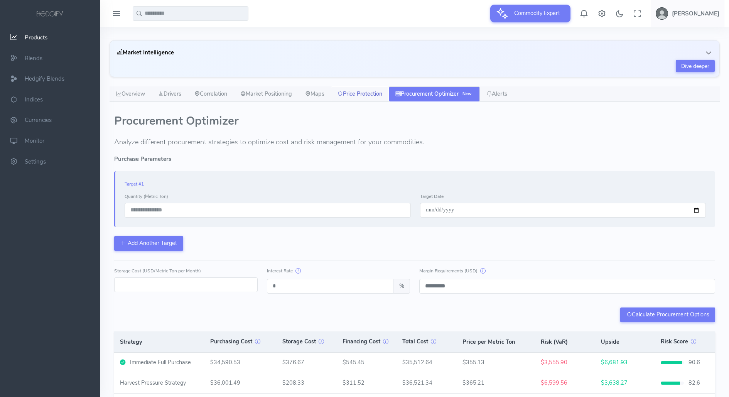
click at [371, 92] on link "Price Protection" at bounding box center [360, 93] width 58 height 15
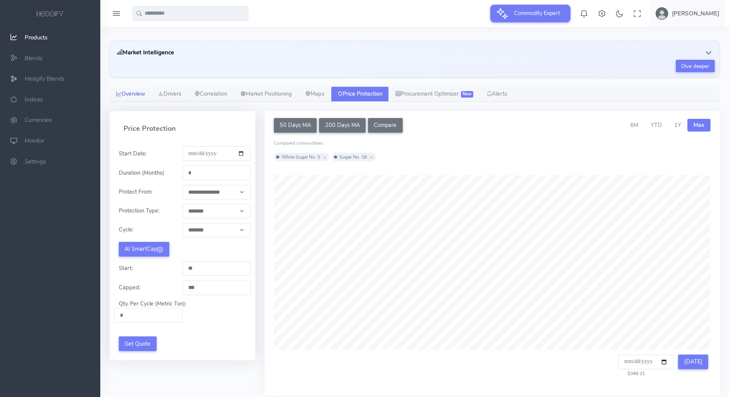
click at [133, 96] on link "Overview" at bounding box center [131, 93] width 42 height 15
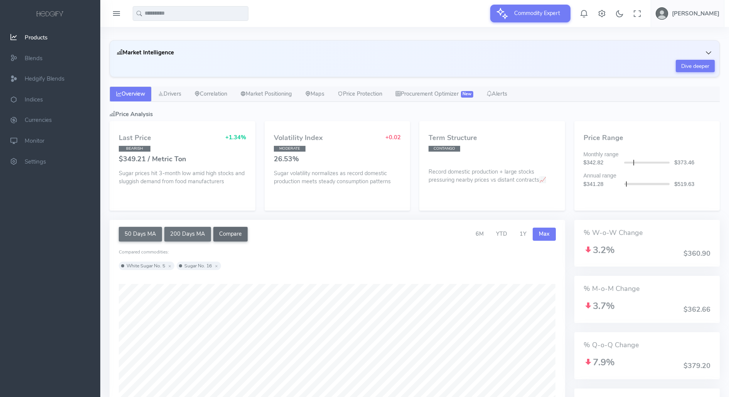
click at [233, 231] on button "Compare" at bounding box center [230, 234] width 35 height 15
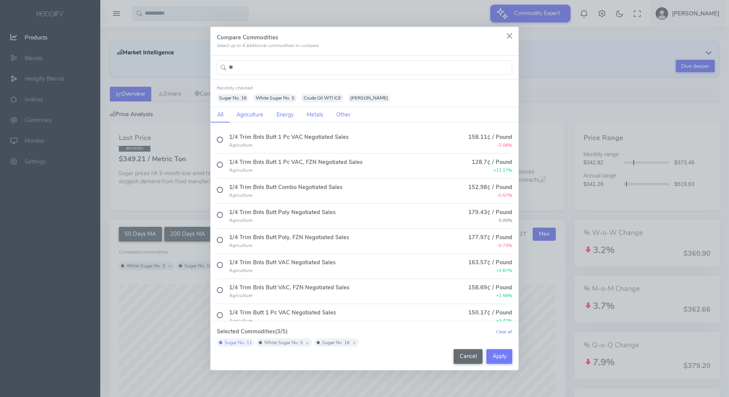
click at [473, 358] on button "Cancel" at bounding box center [468, 356] width 29 height 15
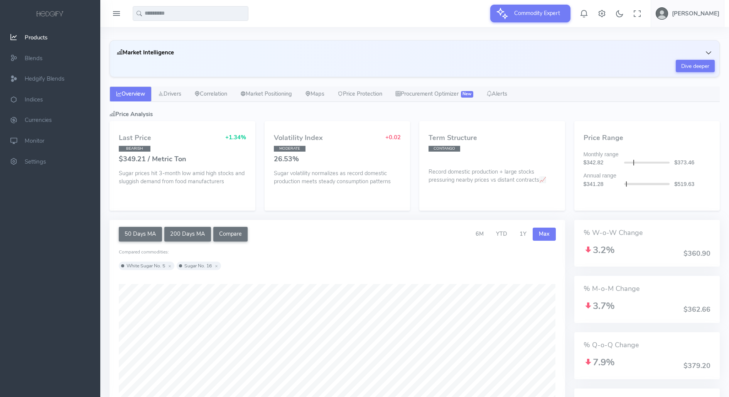
click at [217, 267] on icon at bounding box center [216, 266] width 5 height 5
click at [170, 266] on icon at bounding box center [169, 266] width 5 height 5
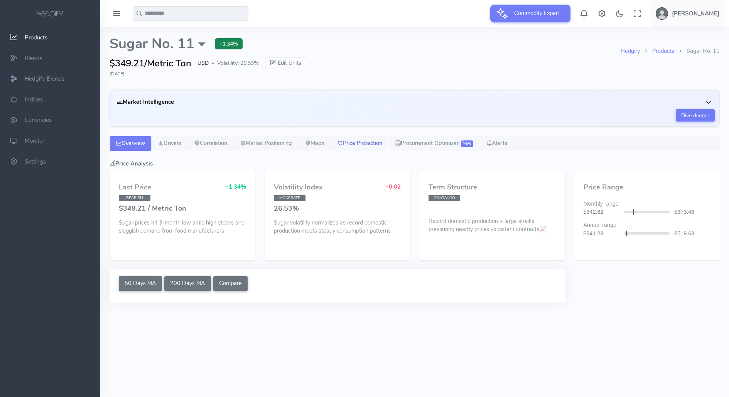
select select "****"
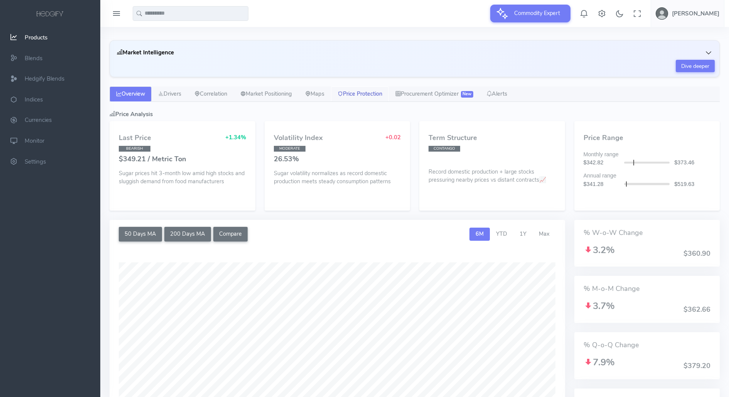
click at [356, 99] on link "Price Protection" at bounding box center [360, 93] width 58 height 15
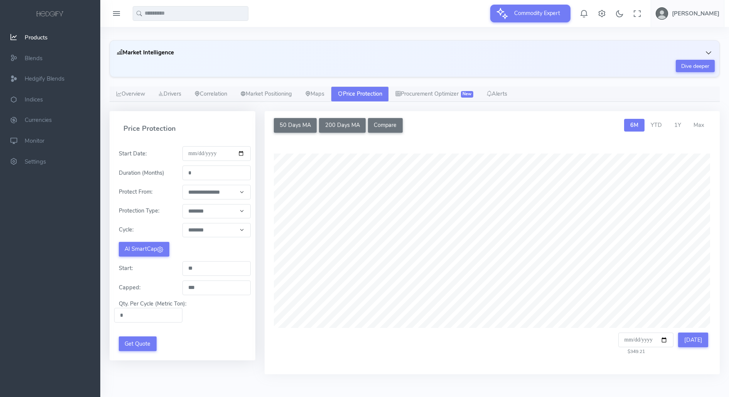
click at [198, 152] on input "**********" at bounding box center [217, 153] width 68 height 15
click at [174, 161] on div "**********" at bounding box center [182, 248] width 127 height 205
click at [203, 171] on input "*" at bounding box center [217, 173] width 68 height 15
type input "*"
click at [155, 194] on label "Protect From:" at bounding box center [135, 192] width 43 height 8
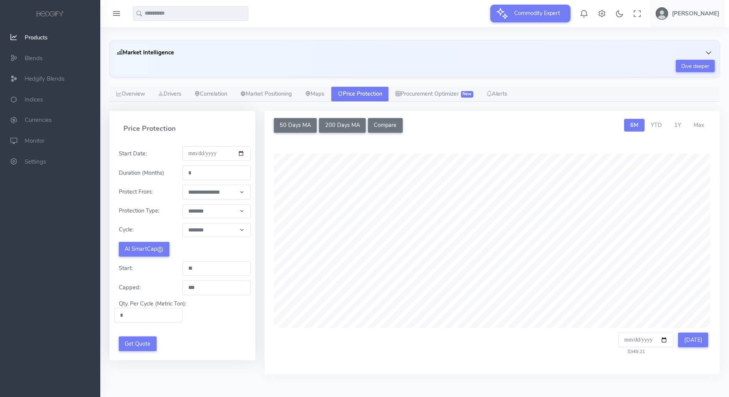
click at [183, 194] on select "**********" at bounding box center [217, 192] width 68 height 14
click at [198, 191] on select "**********" at bounding box center [217, 192] width 68 height 14
click at [201, 208] on select "**********" at bounding box center [217, 211] width 68 height 14
click at [207, 230] on select "******* ******** ******** ******** ******** ******** ******** ********* *******…" at bounding box center [217, 230] width 68 height 14
select select "*"
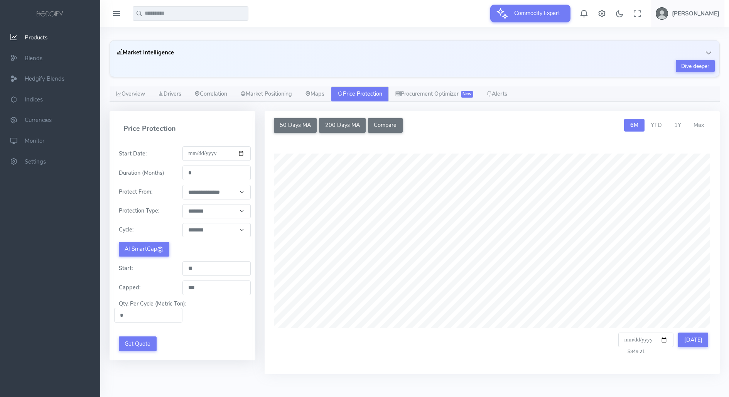
click at [183, 223] on select "******* ******** ******** ******** ******** ******** ******** ********* *******…" at bounding box center [217, 230] width 68 height 14
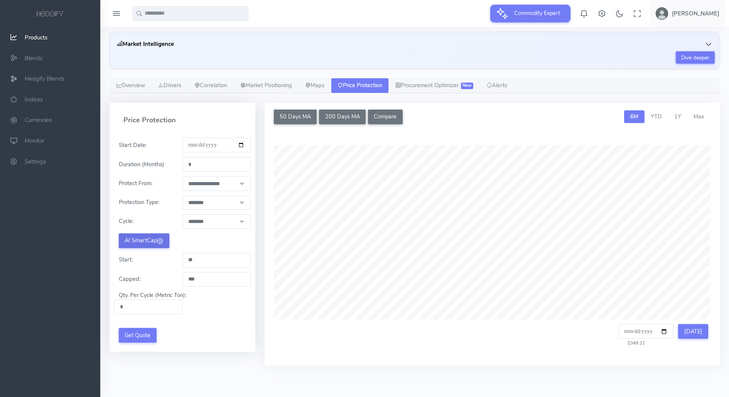
click at [139, 241] on button "AI SmartCap" at bounding box center [144, 240] width 51 height 15
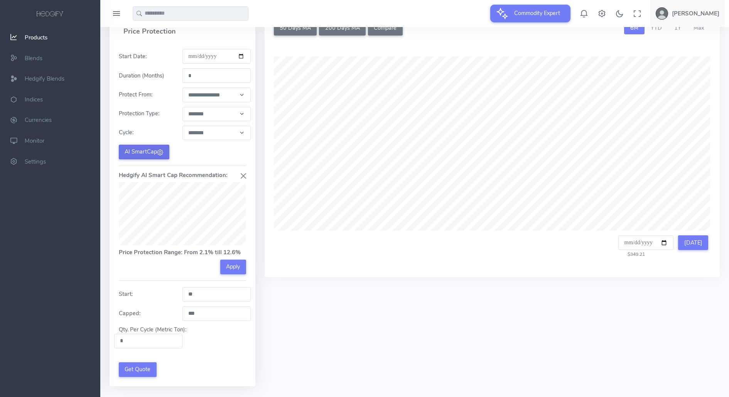
scroll to position [165, 0]
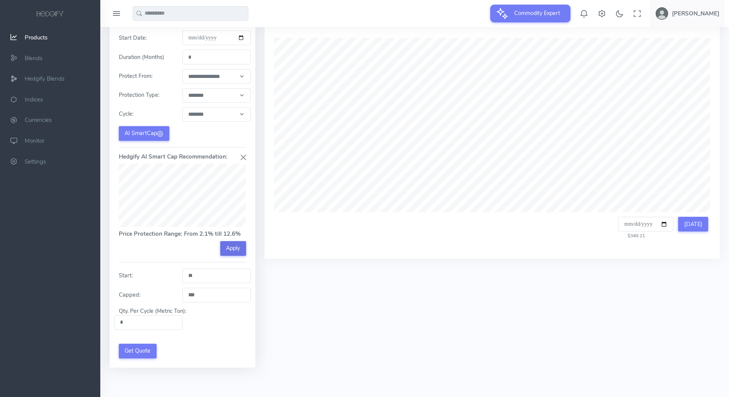
click at [237, 243] on button "Apply" at bounding box center [233, 248] width 26 height 15
type input "****"
type input "*****"
drag, startPoint x: 196, startPoint y: 271, endPoint x: 188, endPoint y: 271, distance: 8.5
click at [188, 271] on input "****" at bounding box center [217, 276] width 68 height 15
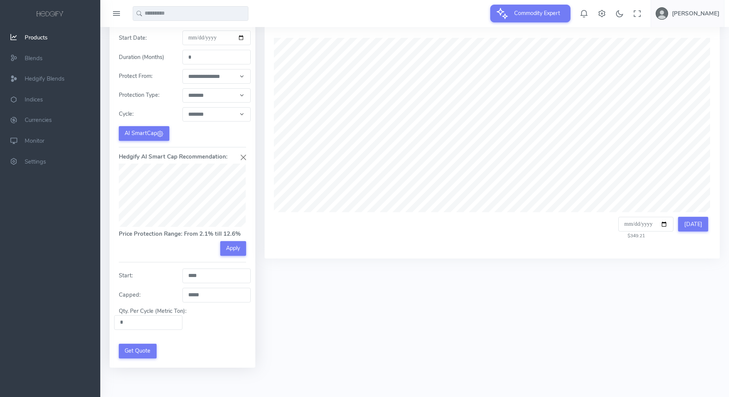
drag, startPoint x: 200, startPoint y: 294, endPoint x: 187, endPoint y: 294, distance: 13.5
click at [188, 294] on input "*****" at bounding box center [217, 295] width 68 height 15
click at [138, 316] on input "*" at bounding box center [148, 322] width 68 height 15
type input "***"
click at [186, 363] on div "**********" at bounding box center [183, 198] width 146 height 337
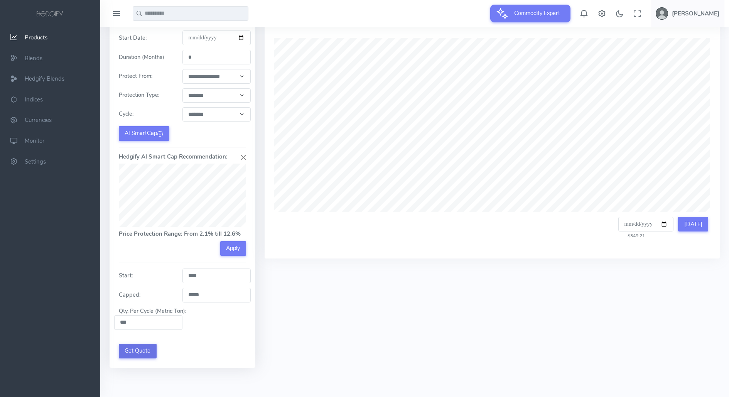
click at [139, 346] on button "Get Quote" at bounding box center [138, 351] width 38 height 15
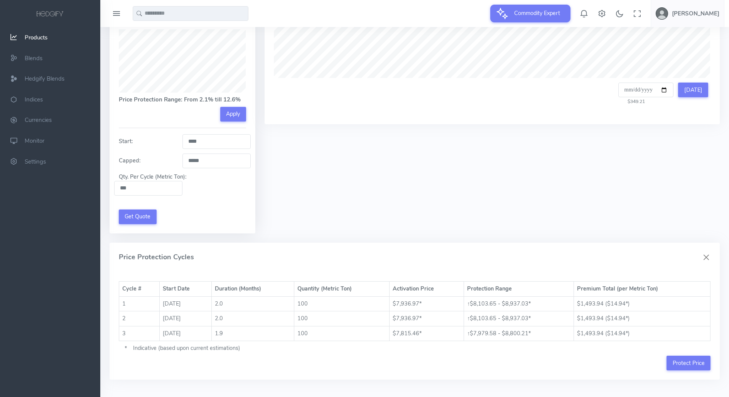
scroll to position [310, 0]
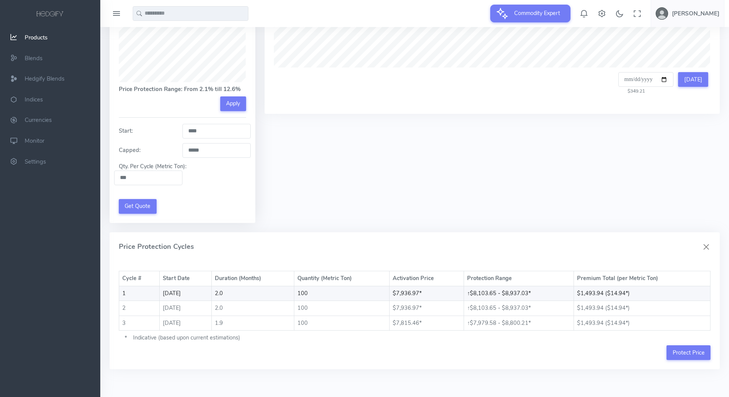
drag, startPoint x: 475, startPoint y: 287, endPoint x: 548, endPoint y: 290, distance: 73.4
click at [548, 290] on td "↑ $8,103.65 - $8,937.03*" at bounding box center [519, 293] width 110 height 15
drag, startPoint x: 583, startPoint y: 291, endPoint x: 605, endPoint y: 291, distance: 22.0
click at [605, 291] on td "$1,493.94 ($14.94*)" at bounding box center [642, 293] width 137 height 15
drag, startPoint x: 473, startPoint y: 290, endPoint x: 513, endPoint y: 290, distance: 39.4
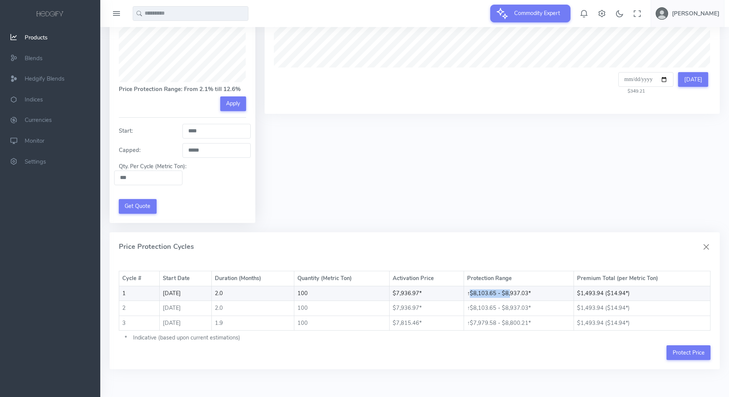
click at [513, 290] on td "↑ $8,103.65 - $8,937.03*" at bounding box center [519, 293] width 110 height 15
drag, startPoint x: 398, startPoint y: 290, endPoint x: 434, endPoint y: 289, distance: 35.9
click at [434, 289] on td "$7,936.97*" at bounding box center [426, 293] width 75 height 15
drag, startPoint x: 473, startPoint y: 292, endPoint x: 497, endPoint y: 292, distance: 24.3
click at [498, 292] on td "↑ $8,103.65 - $8,937.03*" at bounding box center [519, 293] width 110 height 15
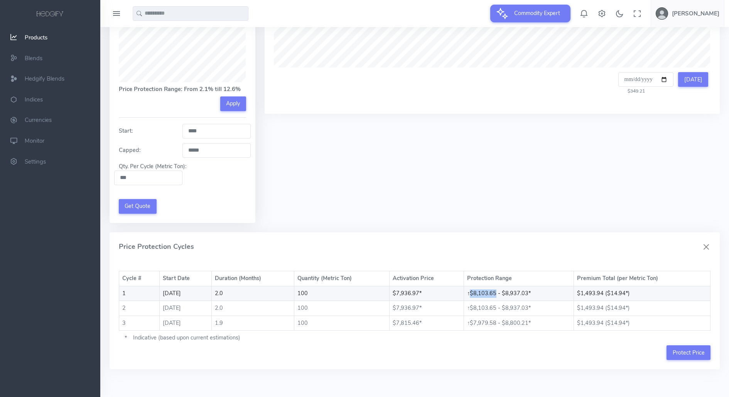
drag, startPoint x: 507, startPoint y: 287, endPoint x: 563, endPoint y: 287, distance: 55.6
click at [563, 287] on td "↑ $8,103.65 - $8,937.03*" at bounding box center [519, 293] width 110 height 15
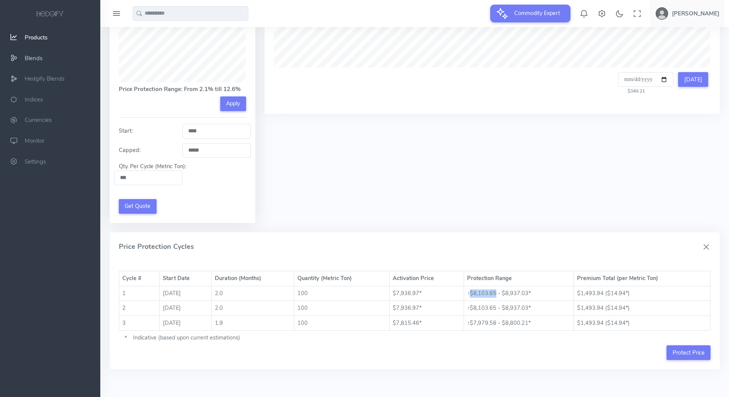
click at [30, 54] on span "Blends" at bounding box center [34, 58] width 18 height 8
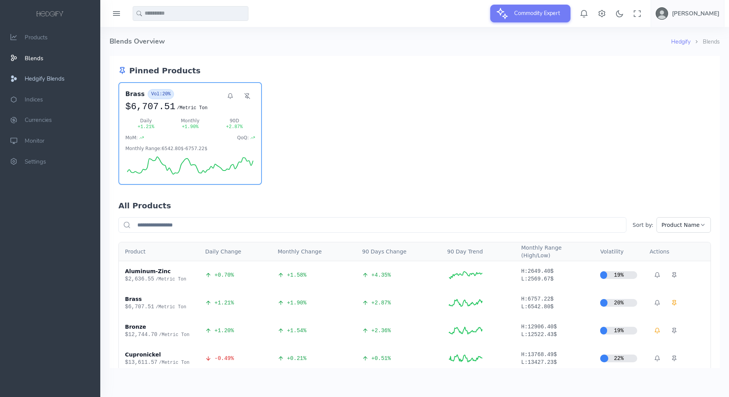
click at [26, 78] on span "Hedgify Blends" at bounding box center [45, 79] width 40 height 8
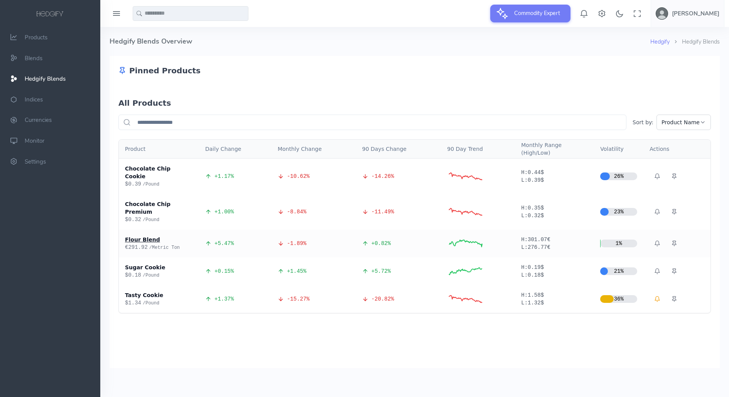
click at [147, 236] on div "Flour Blend" at bounding box center [159, 240] width 68 height 8
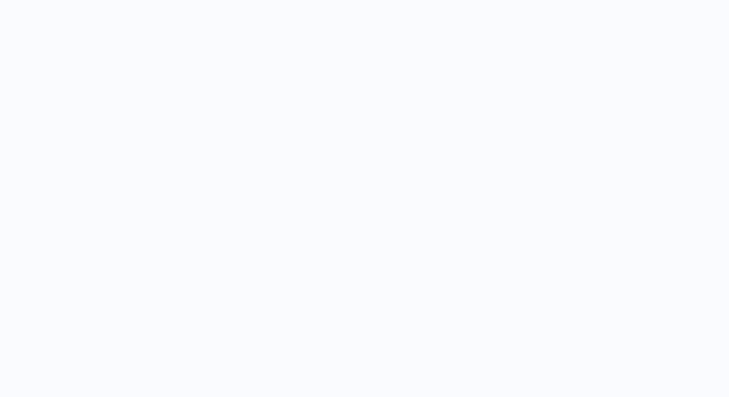
select select "****"
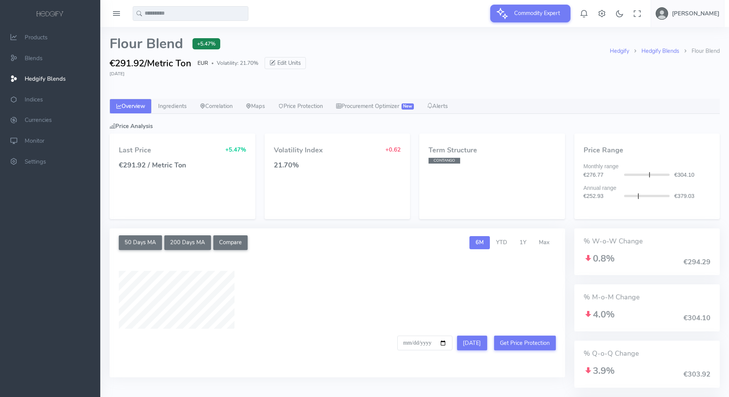
type input "**********"
click at [169, 106] on link "Ingredients" at bounding box center [173, 106] width 42 height 15
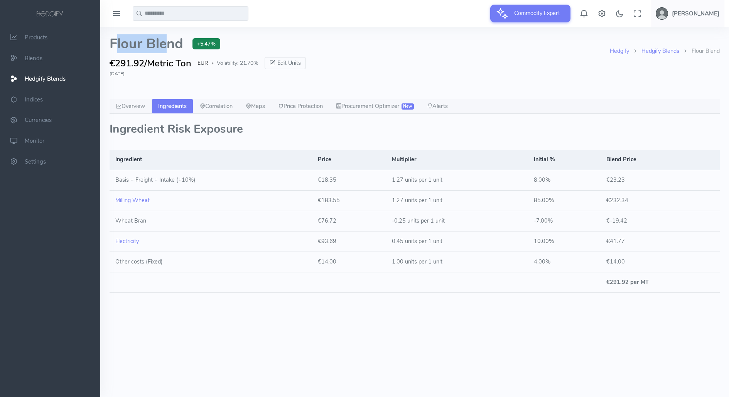
drag, startPoint x: 115, startPoint y: 46, endPoint x: 163, endPoint y: 45, distance: 47.8
click at [163, 45] on span "Flour Blend" at bounding box center [147, 43] width 74 height 15
drag, startPoint x: 120, startPoint y: 181, endPoint x: 191, endPoint y: 183, distance: 71.4
click at [191, 183] on td "Basis + Freight + Intake (+10%)" at bounding box center [211, 180] width 203 height 20
click at [230, 176] on td "Basis + Freight + Intake (+10%)" at bounding box center [211, 180] width 203 height 20
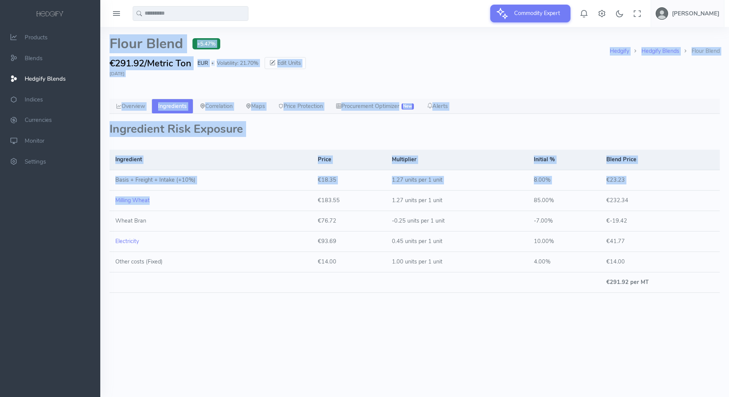
drag, startPoint x: 168, startPoint y: 202, endPoint x: 83, endPoint y: 202, distance: 84.5
click at [83, 202] on div at bounding box center [364, 198] width 729 height 396
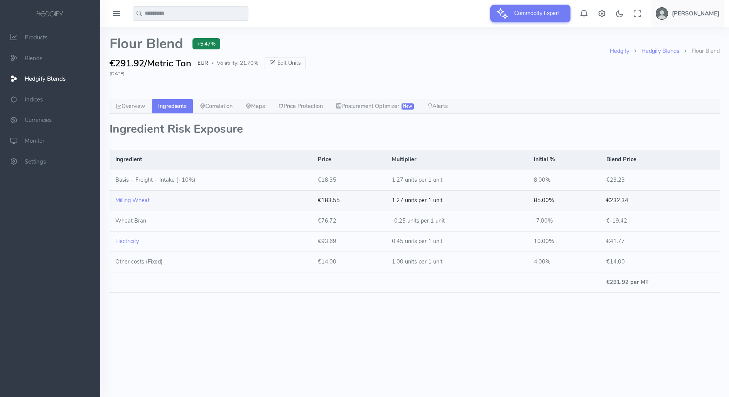
click at [174, 194] on td "Milling Wheat" at bounding box center [211, 201] width 203 height 20
drag, startPoint x: 517, startPoint y: 197, endPoint x: 563, endPoint y: 197, distance: 46.7
click at [563, 197] on tr "Milling Wheat €183.55 1.27 units per 1 unit 85.00% €232.34" at bounding box center [415, 201] width 610 height 20
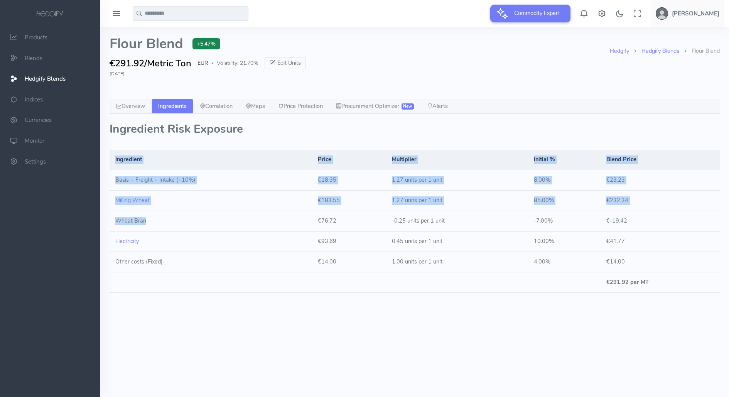
drag, startPoint x: 165, startPoint y: 223, endPoint x: 102, endPoint y: 222, distance: 63.3
click at [102, 222] on div "Hedgify Hedgify Blends Flour Blend Flour Blend +5.47% €291.92/Metric Ton EUR ● …" at bounding box center [414, 211] width 629 height 369
click at [127, 221] on td "Wheat Bran" at bounding box center [211, 221] width 203 height 20
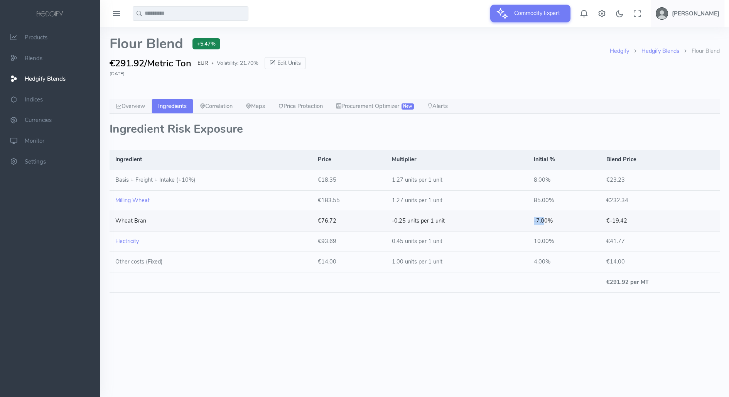
drag, startPoint x: 506, startPoint y: 222, endPoint x: 544, endPoint y: 222, distance: 38.2
click at [544, 223] on tr "Wheat Bran €76.72 -0.25 units per 1 unit -7.00% €-19.42" at bounding box center [415, 221] width 610 height 20
drag, startPoint x: 189, startPoint y: 241, endPoint x: 153, endPoint y: 245, distance: 36.1
click at [153, 245] on td "Electricity" at bounding box center [211, 242] width 203 height 20
drag, startPoint x: 519, startPoint y: 238, endPoint x: 565, endPoint y: 243, distance: 47.0
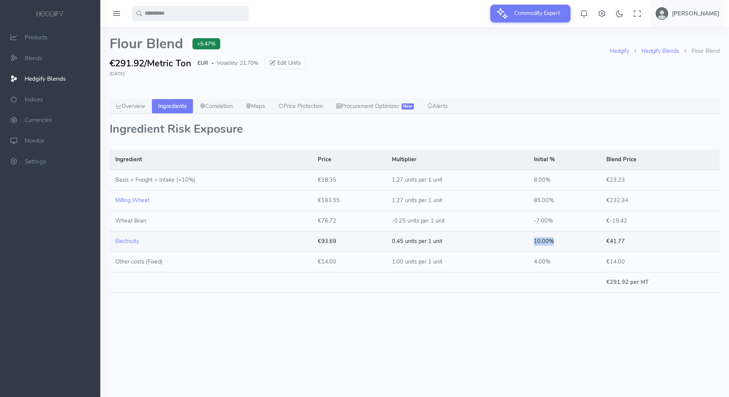
click at [574, 238] on tr "Electricity €93.69 0.45 units per 1 unit 10.00% €41.77" at bounding box center [415, 242] width 610 height 20
drag, startPoint x: 166, startPoint y: 261, endPoint x: 123, endPoint y: 261, distance: 42.1
click at [125, 261] on td "Other costs (Fixed)" at bounding box center [211, 262] width 203 height 20
click at [142, 106] on link "Overview" at bounding box center [131, 106] width 42 height 15
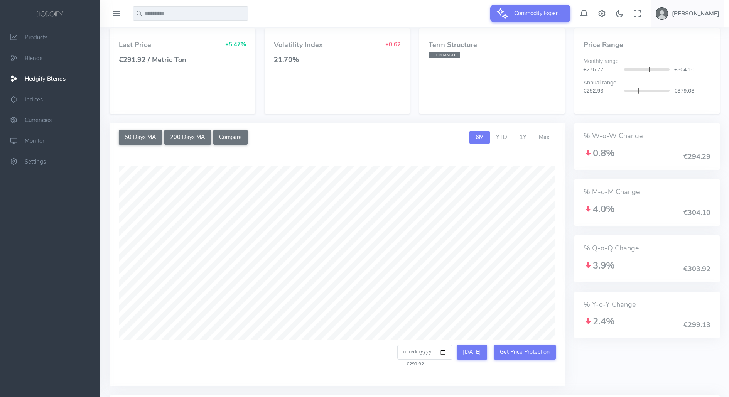
scroll to position [122, 0]
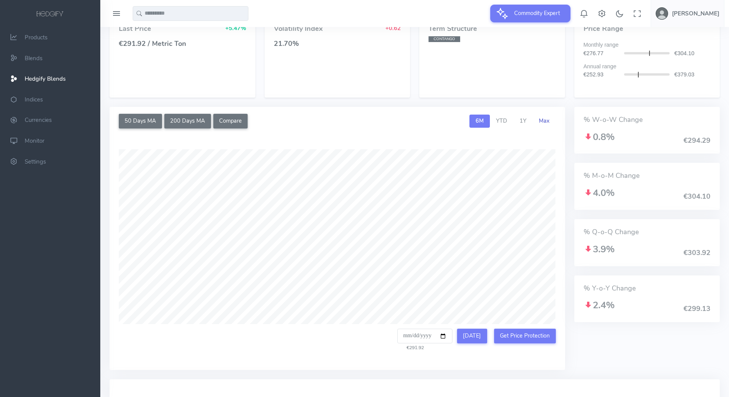
click at [548, 118] on span "Max" at bounding box center [544, 121] width 11 height 8
click at [538, 120] on link "Max" at bounding box center [544, 121] width 23 height 13
click at [526, 122] on span "1Y" at bounding box center [523, 121] width 7 height 8
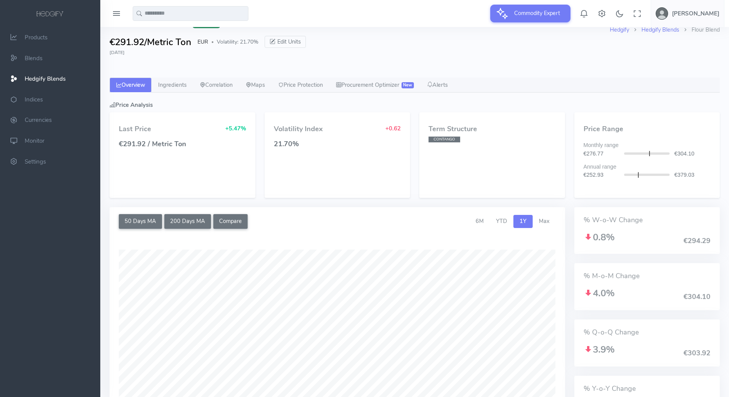
scroll to position [0, 0]
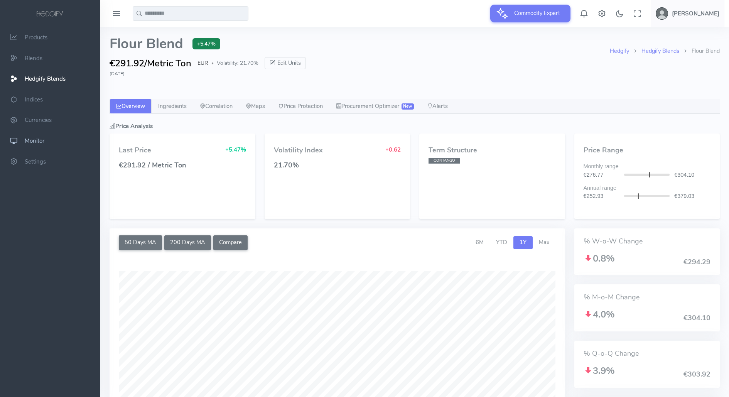
click at [39, 141] on span "Monitor" at bounding box center [35, 141] width 20 height 8
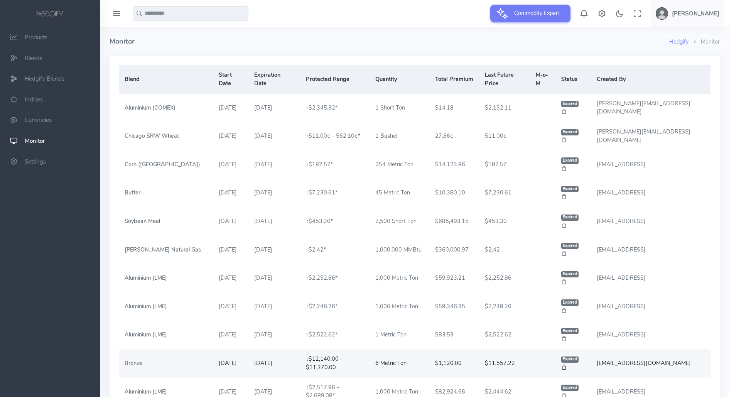
click at [141, 362] on link "Bronze" at bounding box center [134, 363] width 18 height 8
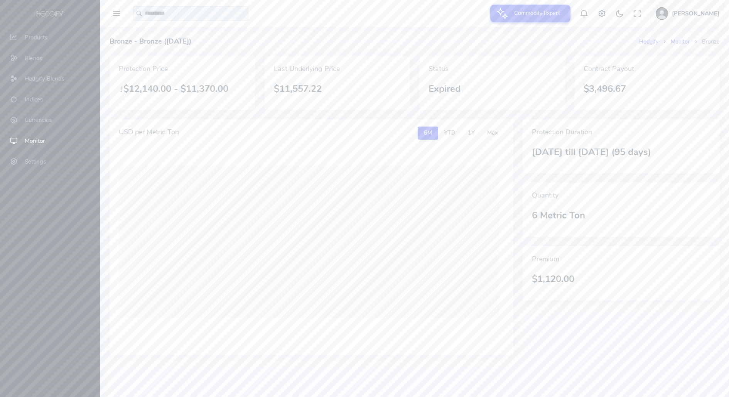
click at [120, 88] on span "↓" at bounding box center [121, 89] width 5 height 12
drag, startPoint x: 136, startPoint y: 88, endPoint x: 240, endPoint y: 86, distance: 103.8
click at [240, 86] on h3 "↓ $12,140.00 - $11,370.00" at bounding box center [182, 88] width 127 height 15
drag, startPoint x: 277, startPoint y: 89, endPoint x: 348, endPoint y: 89, distance: 70.2
click at [348, 89] on h3 "$11,557.22" at bounding box center [337, 88] width 127 height 15
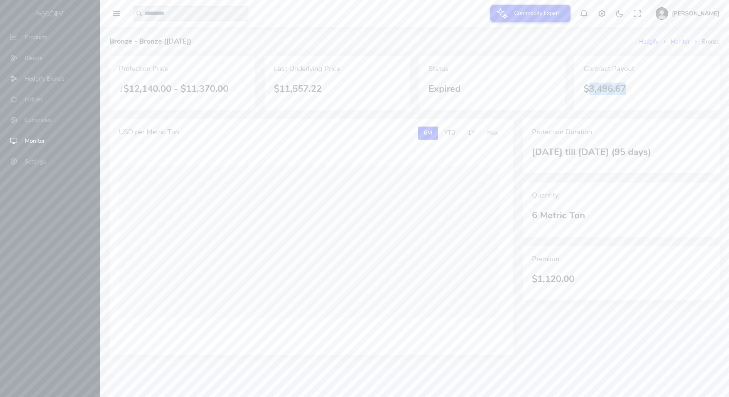
drag, startPoint x: 590, startPoint y: 88, endPoint x: 668, endPoint y: 88, distance: 77.2
click at [668, 88] on h3 "$3,496.67" at bounding box center [647, 88] width 127 height 15
click at [624, 153] on h3 "[DATE] till [DATE] (95 days)" at bounding box center [621, 152] width 179 height 15
drag, startPoint x: 539, startPoint y: 276, endPoint x: 608, endPoint y: 276, distance: 68.7
click at [608, 276] on h3 "$1,120.00" at bounding box center [621, 279] width 179 height 15
